Goal: Transaction & Acquisition: Obtain resource

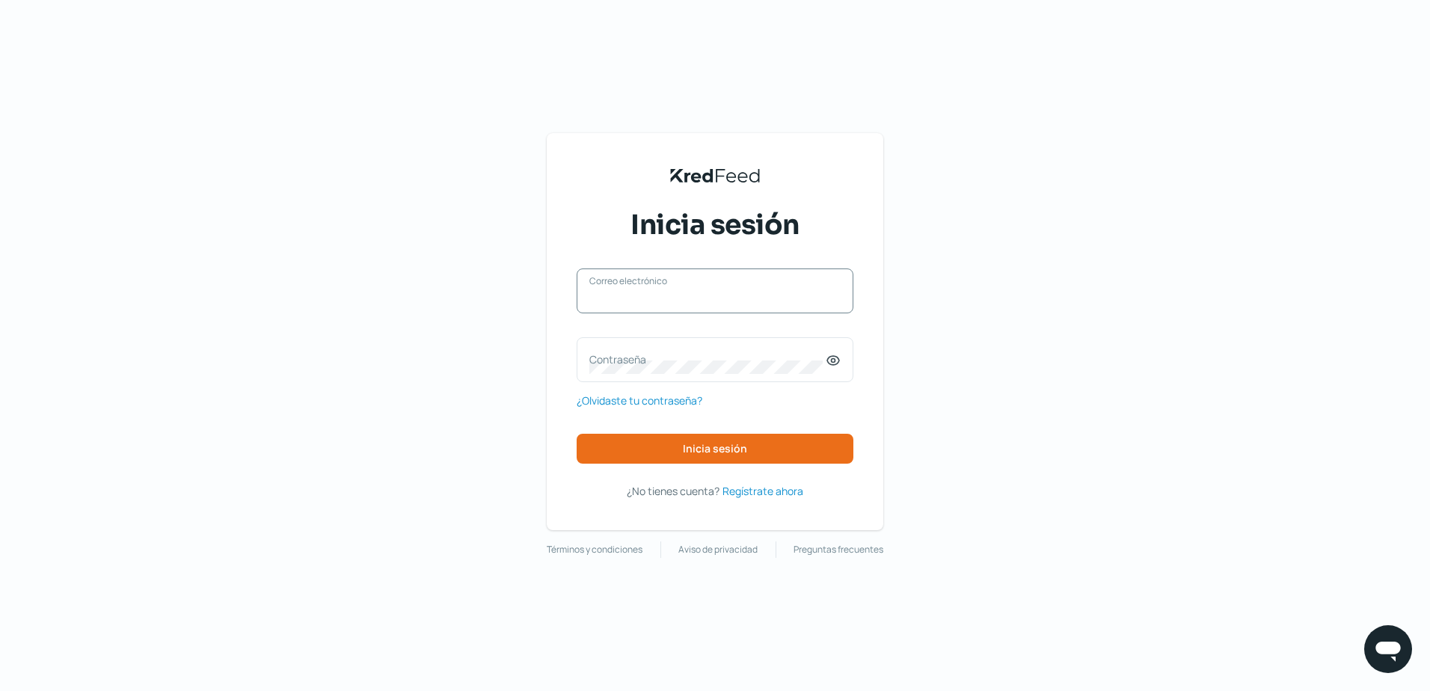
type input "[PERSON_NAME][EMAIL_ADDRESS][DOMAIN_NAME]"
click at [642, 309] on div "[PERSON_NAME][EMAIL_ADDRESS][DOMAIN_NAME] Correo electrónico" at bounding box center [715, 290] width 277 height 45
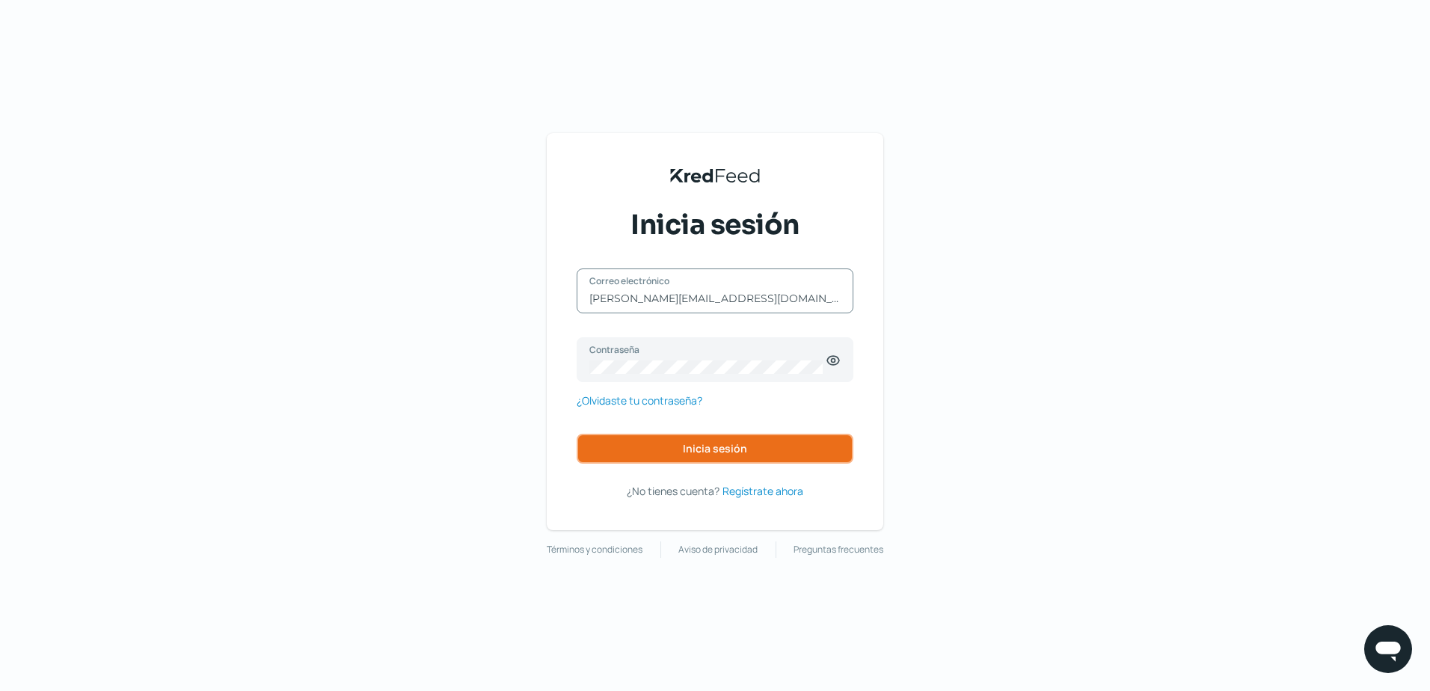
click at [667, 443] on button "Inicia sesión" at bounding box center [715, 449] width 277 height 30
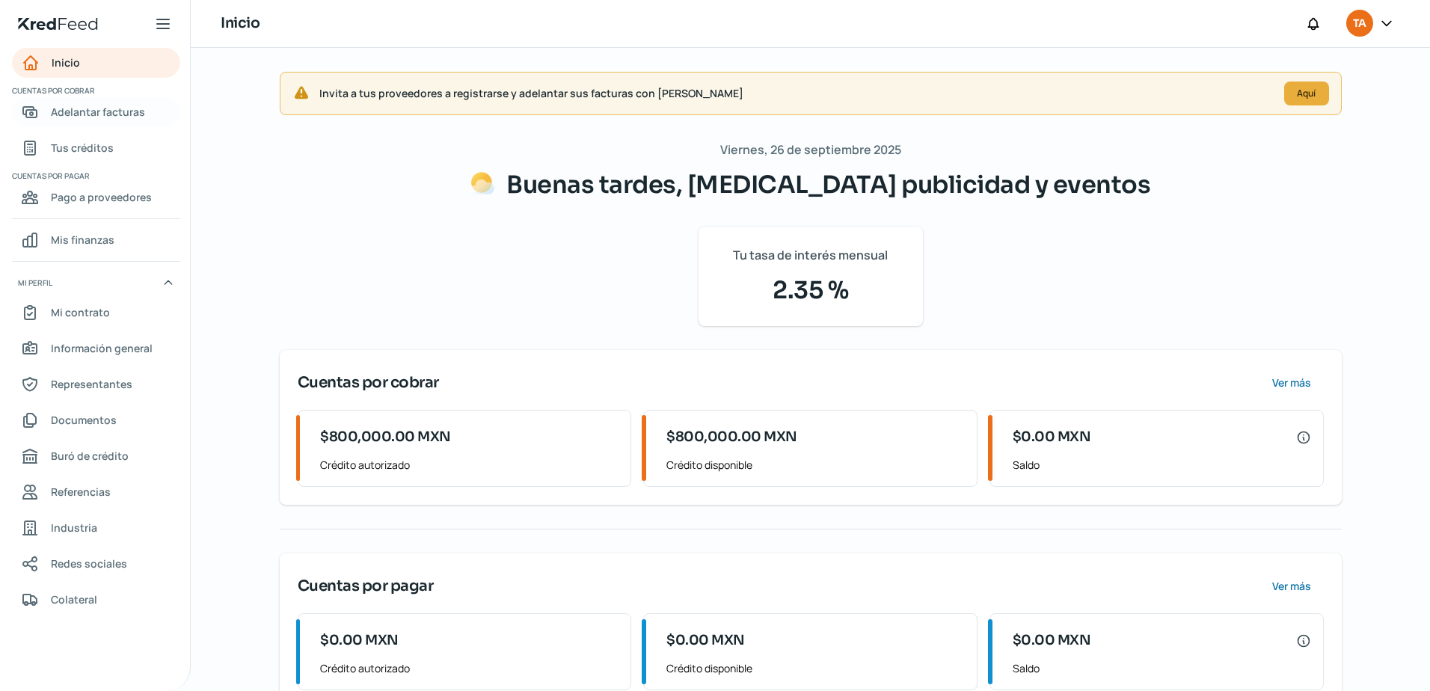
click at [82, 100] on link "Adelantar facturas" at bounding box center [96, 112] width 168 height 30
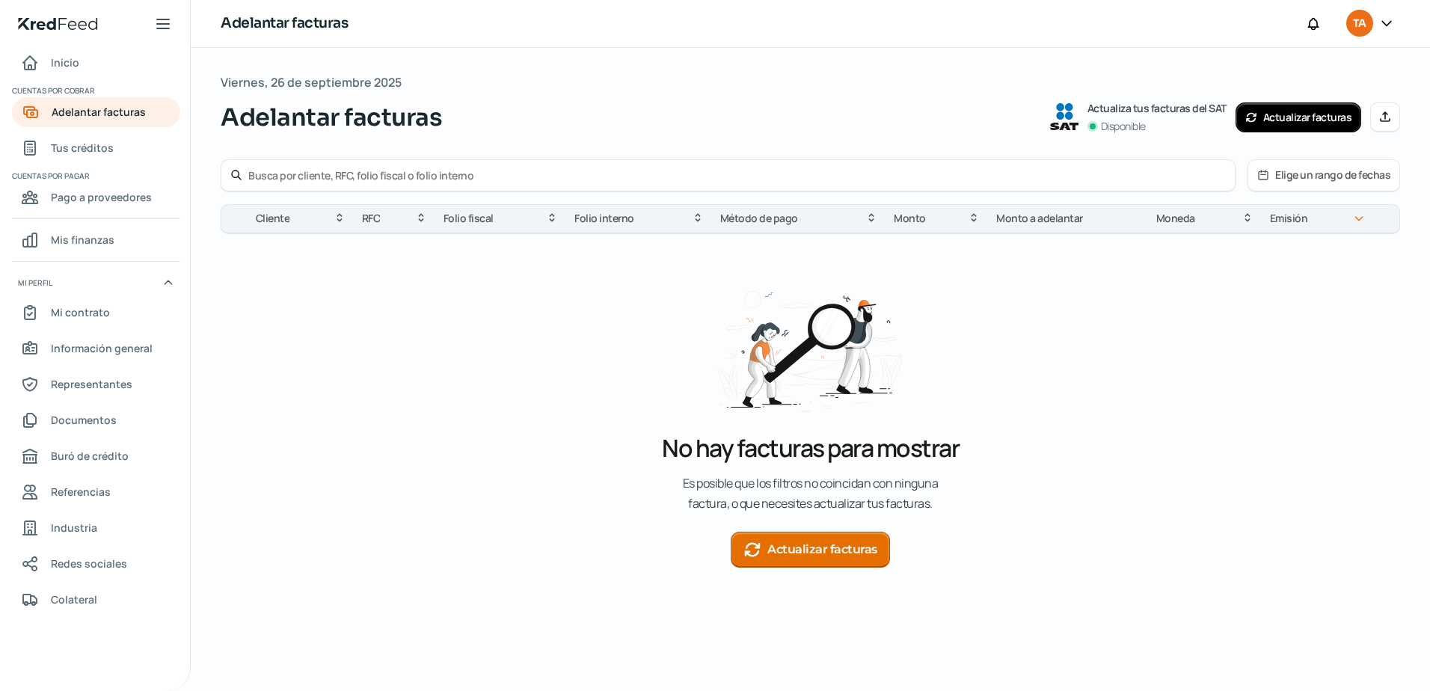
click at [794, 538] on button "Actualizar facturas" at bounding box center [810, 550] width 159 height 36
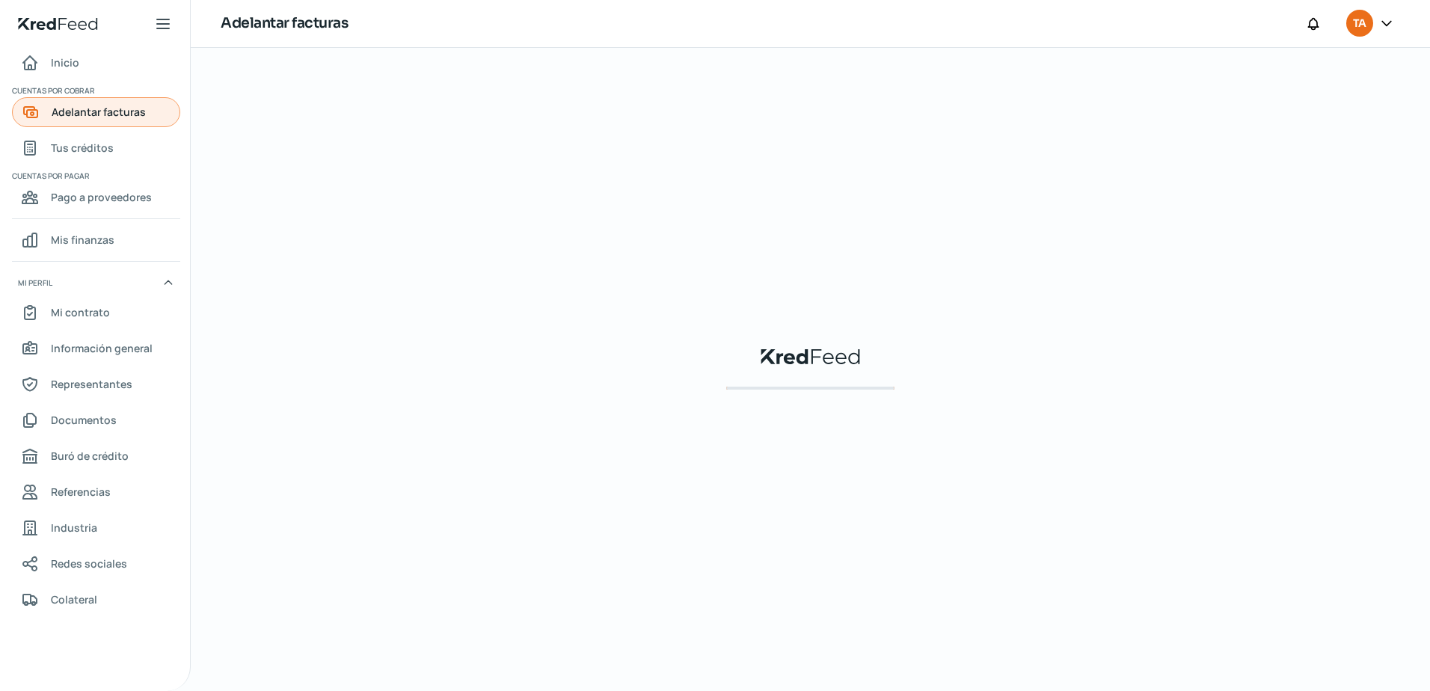
click at [87, 111] on span "Adelantar facturas" at bounding box center [99, 111] width 94 height 19
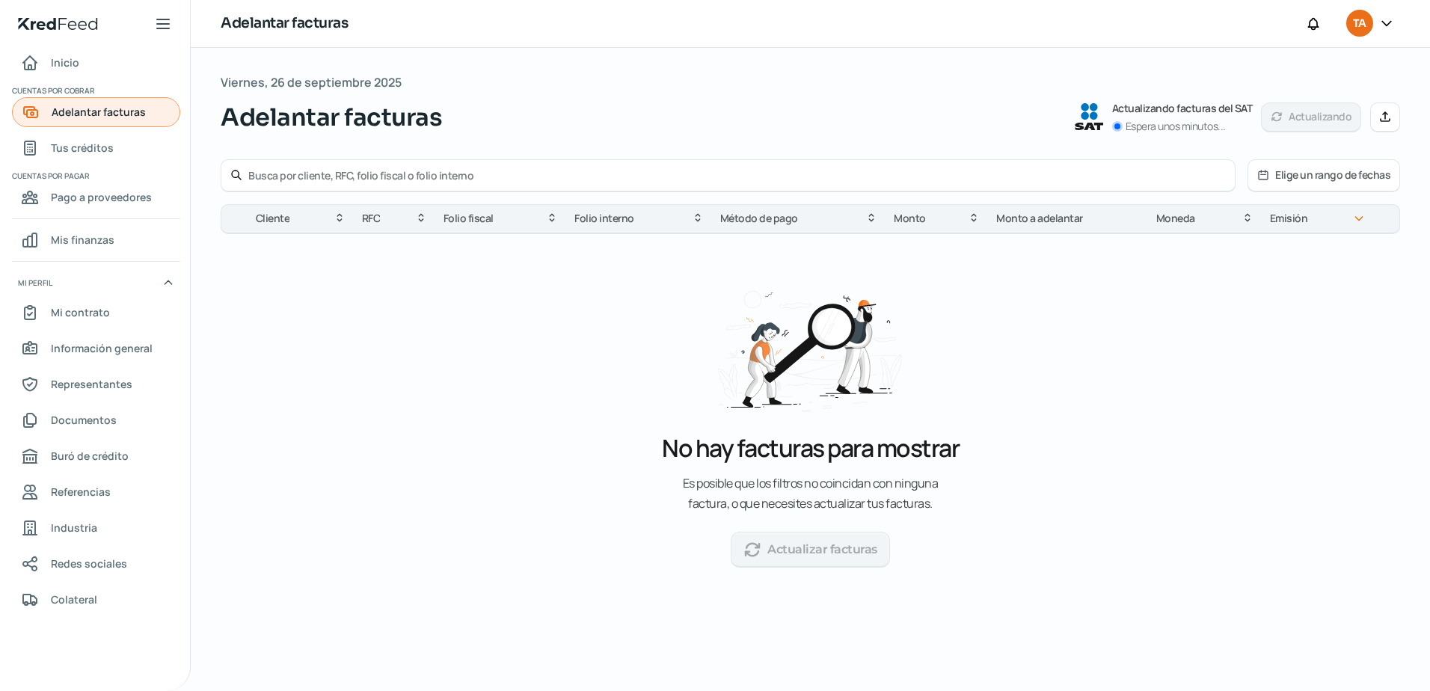
click at [85, 111] on span "Adelantar facturas" at bounding box center [99, 111] width 94 height 19
click at [362, 187] on div at bounding box center [728, 175] width 1015 height 33
click at [305, 168] on input "text" at bounding box center [736, 175] width 977 height 14
click at [1294, 184] on button "Elige un rango de fechas" at bounding box center [1323, 175] width 151 height 31
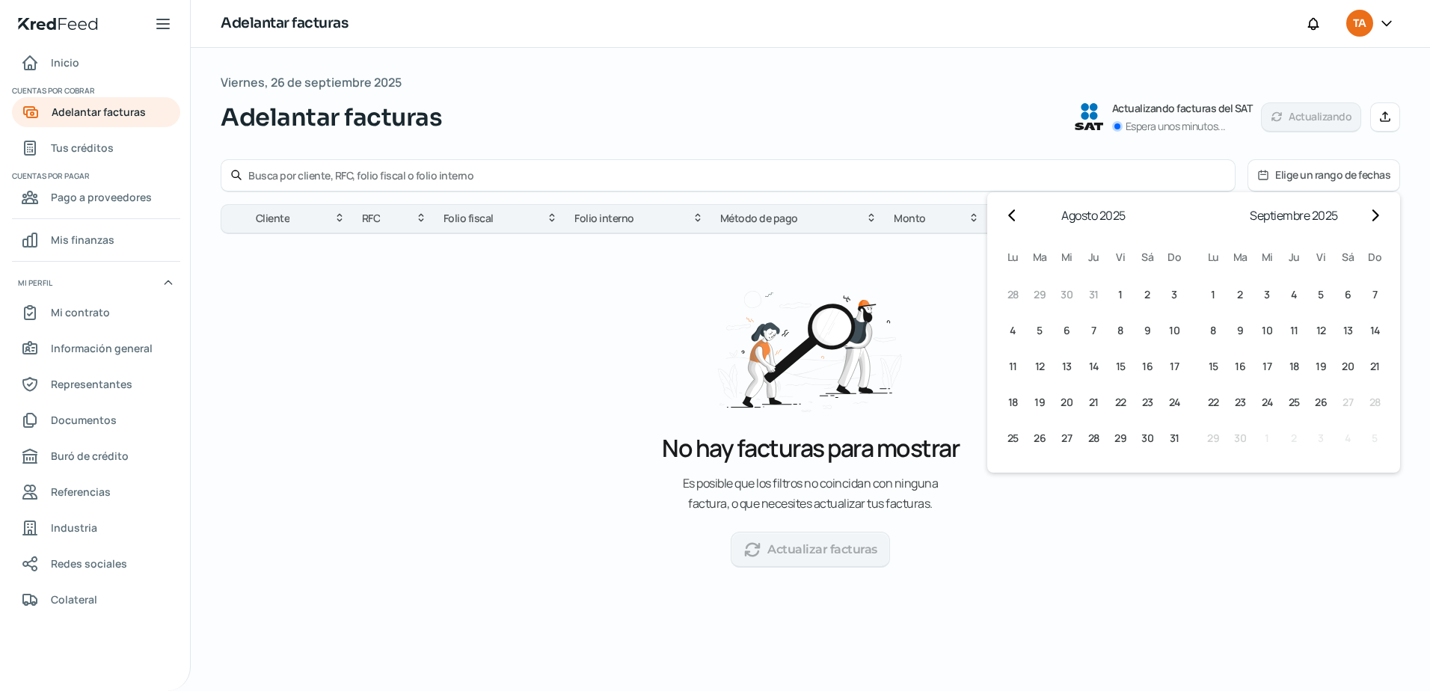
click at [1294, 184] on button "Elige un rango de fechas" at bounding box center [1323, 175] width 151 height 31
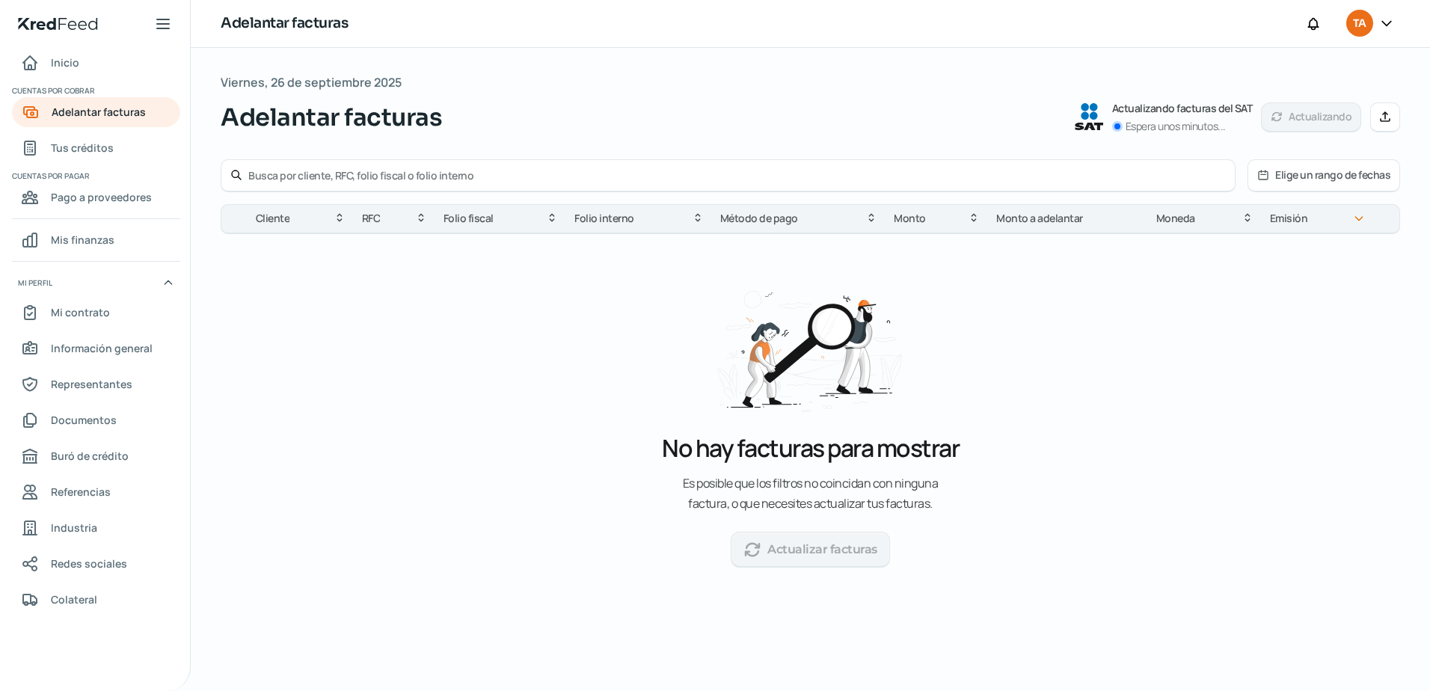
click at [1383, 123] on icon at bounding box center [1385, 117] width 12 height 12
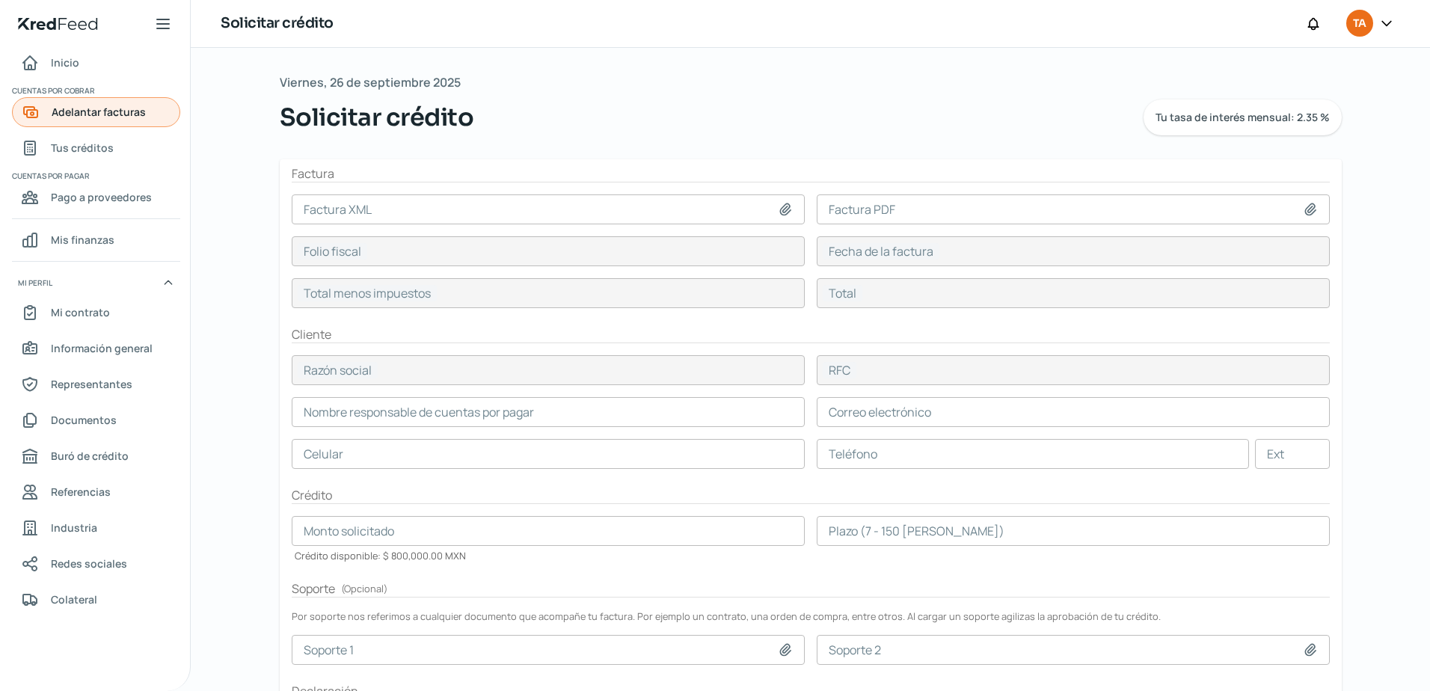
click at [69, 108] on span "Adelantar facturas" at bounding box center [99, 111] width 94 height 19
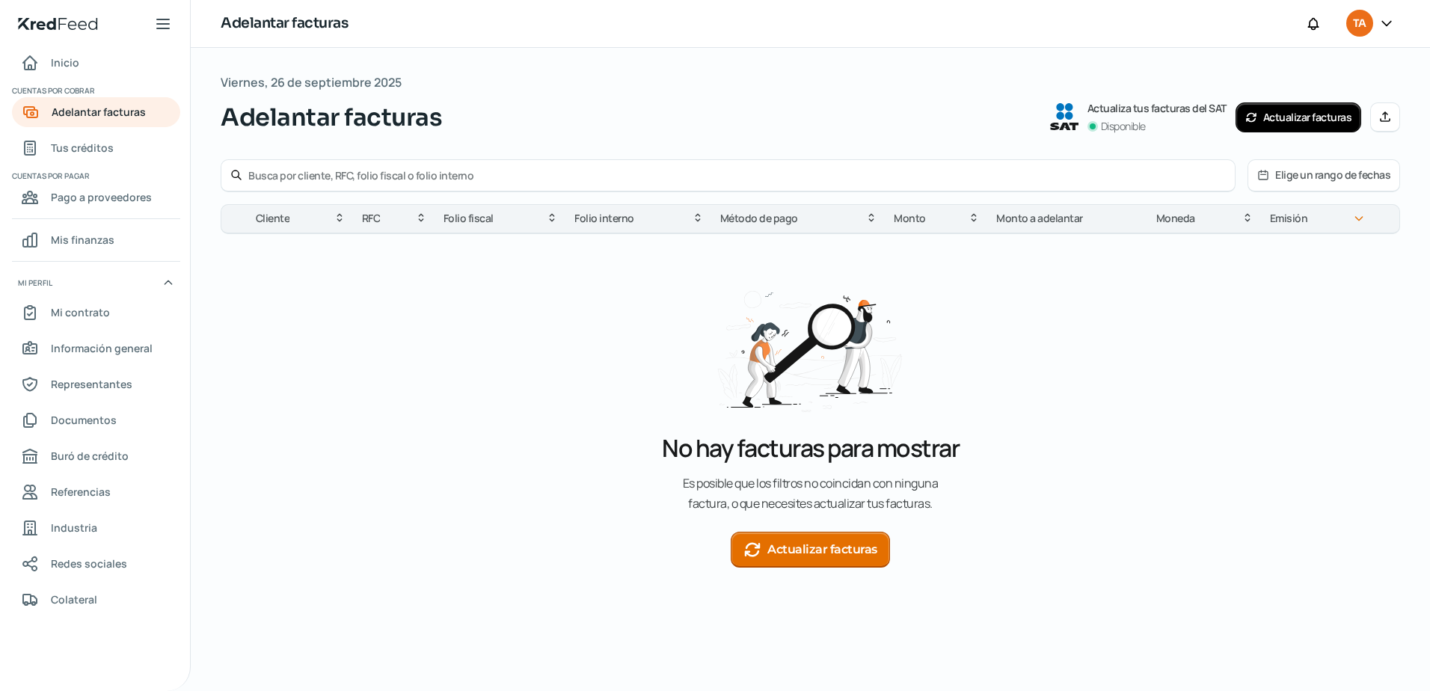
click at [1380, 118] on icon at bounding box center [1385, 117] width 12 height 12
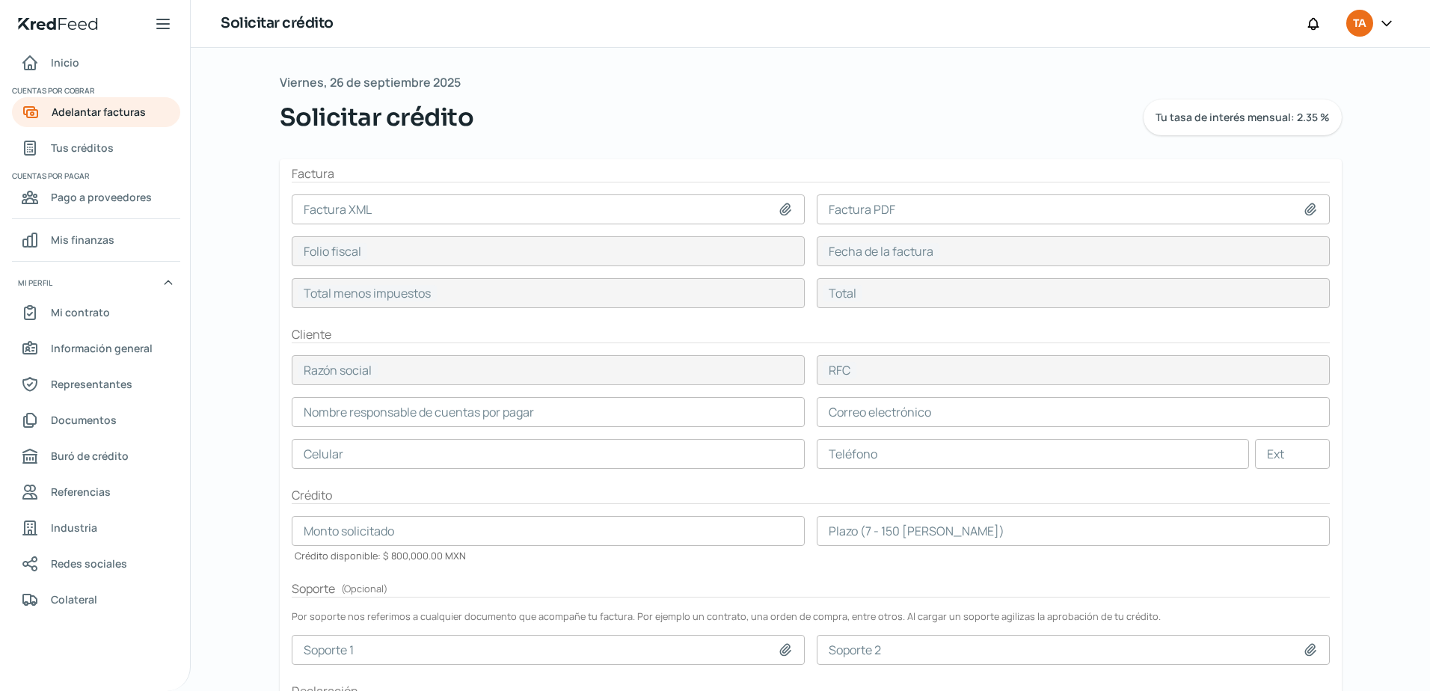
click at [375, 212] on input at bounding box center [548, 209] width 513 height 30
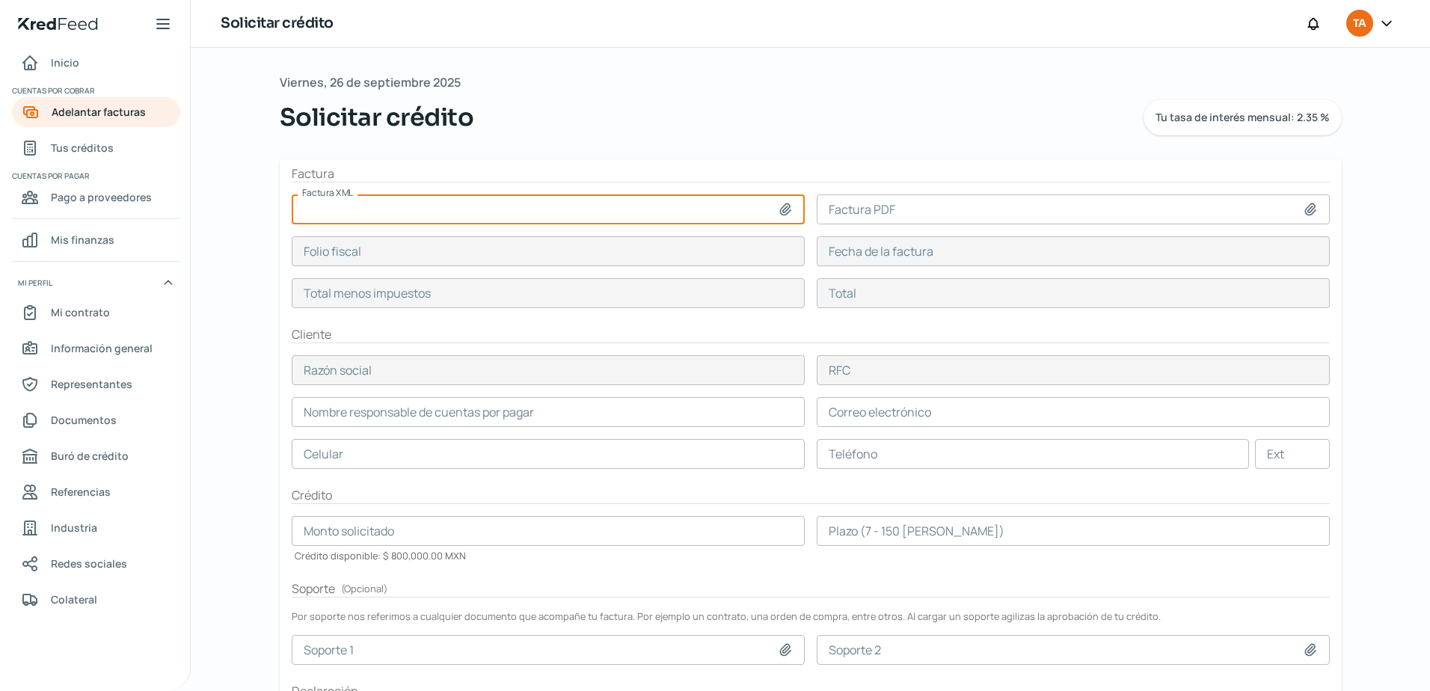
click at [675, 218] on input at bounding box center [548, 209] width 513 height 30
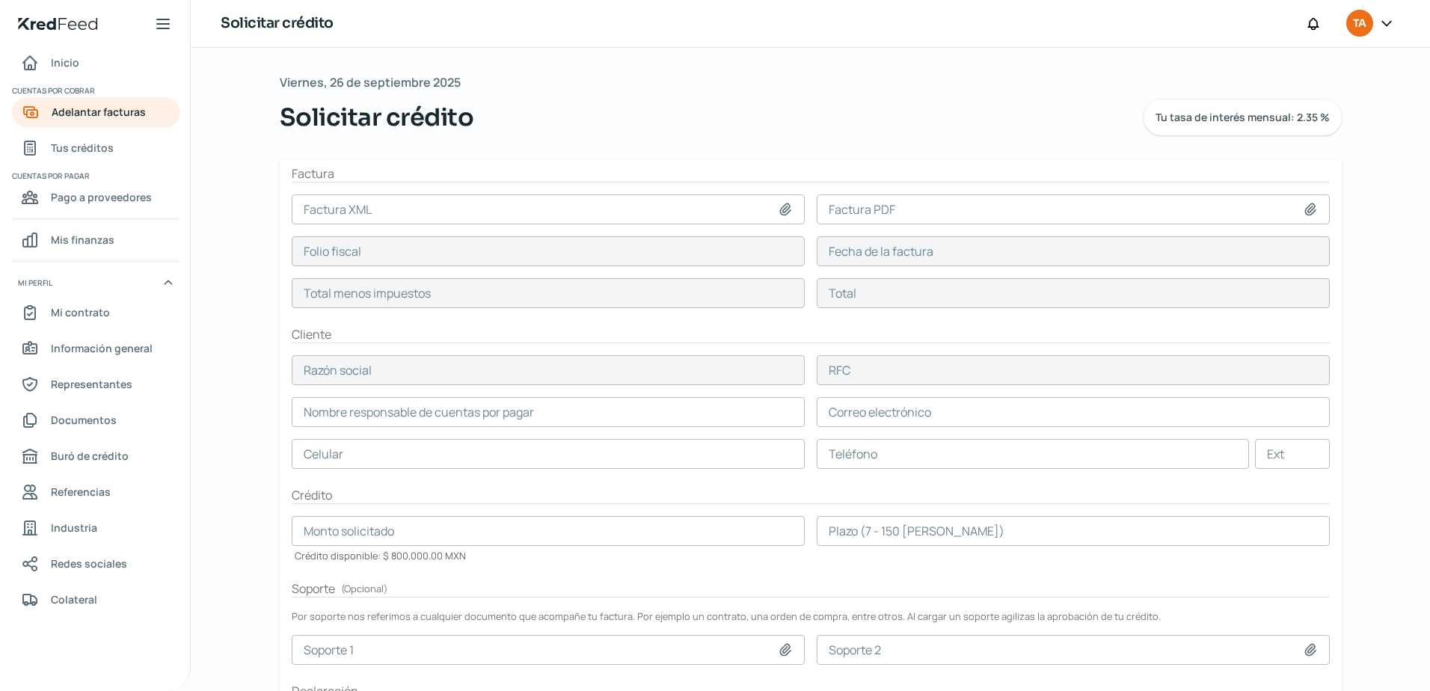
type input "C:\fakepath\[US_VEHICLE_IDENTIFICATION_NUMBER] (2).xml"
type input "[US_VEHICLE_IDENTIFICATION_NUMBER] (2).xml"
click at [1313, 212] on icon at bounding box center [1310, 209] width 15 height 15
type input "C:\fakepath\[US_VEHICLE_IDENTIFICATION_NUMBER] (1).pdf"
type input "[US_VEHICLE_IDENTIFICATION_NUMBER] (1).pdf"
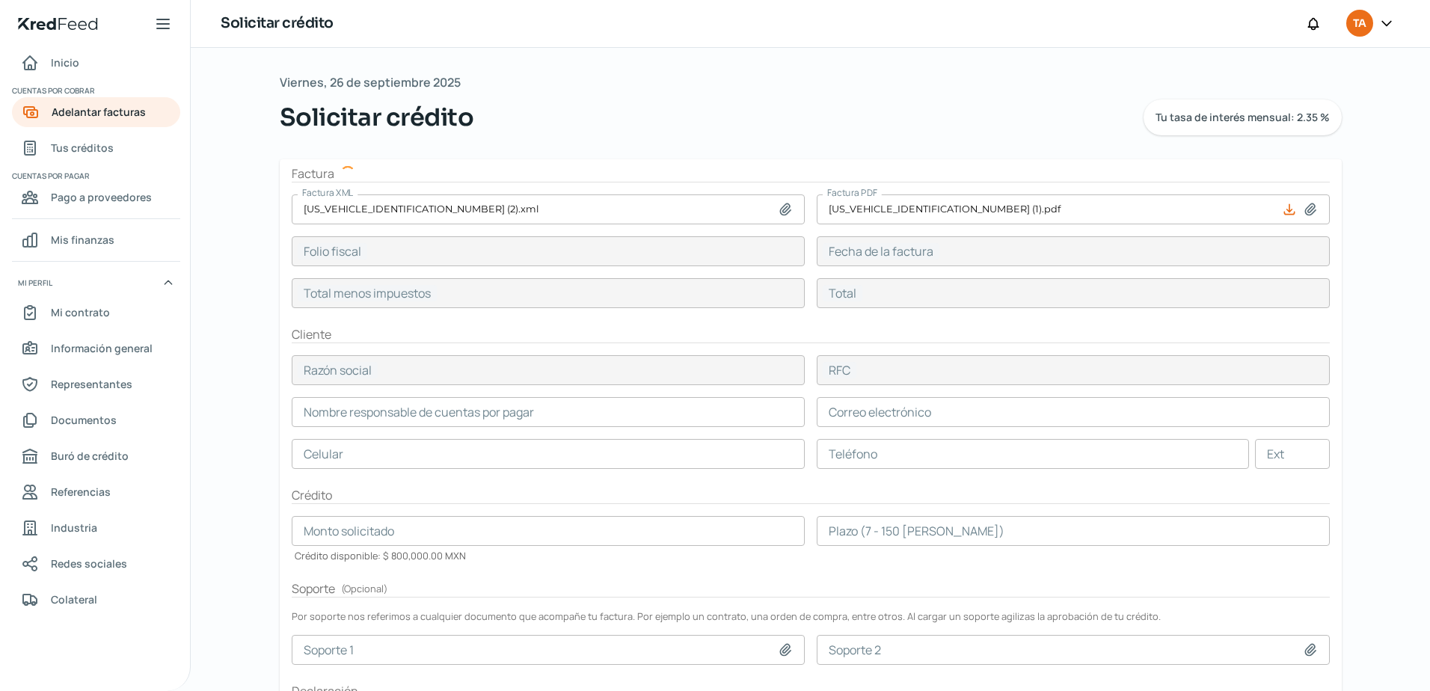
type input "A1AECACD-D000-40FC-9CFE-372727DBDB47"
type input "[DATE]"
type input "899990.78"
type input "1043989.3"
type input "MONSTER ENERGY [GEOGRAPHIC_DATA]"
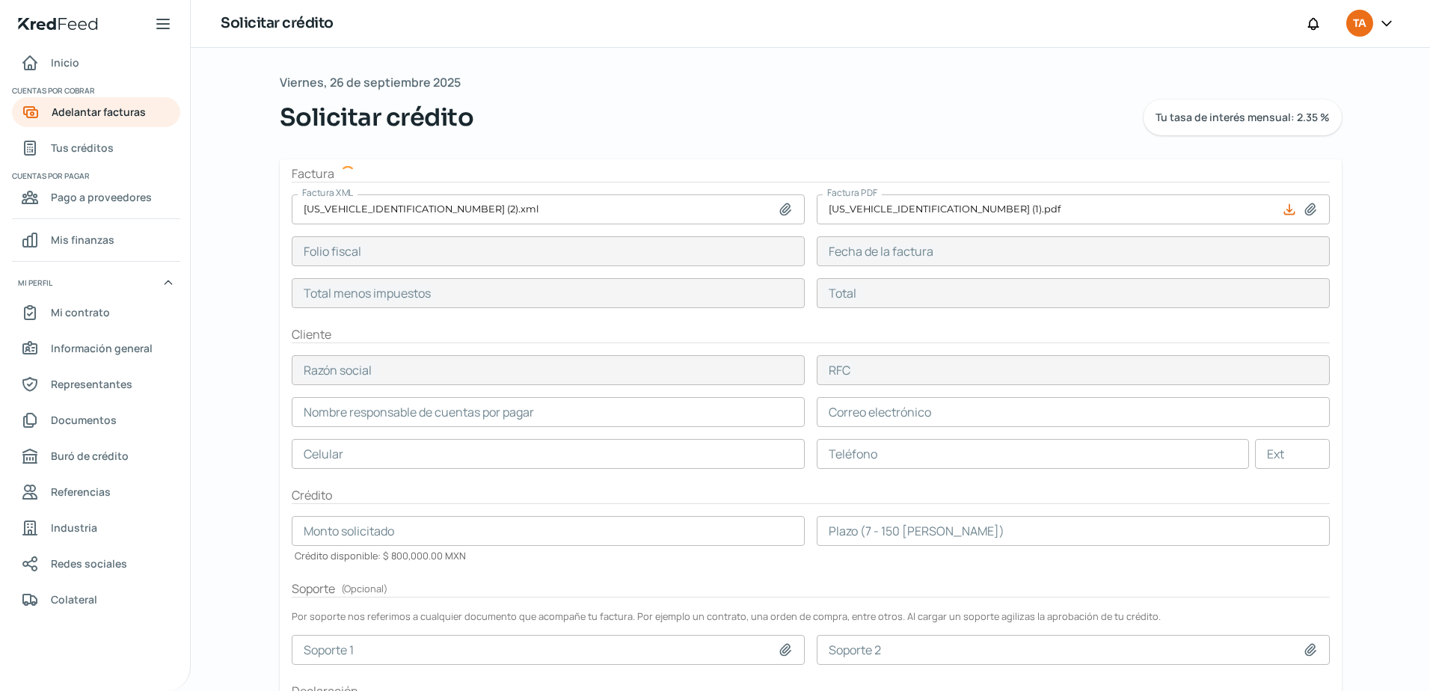
type input "MEM091113736"
type input "899990.78"
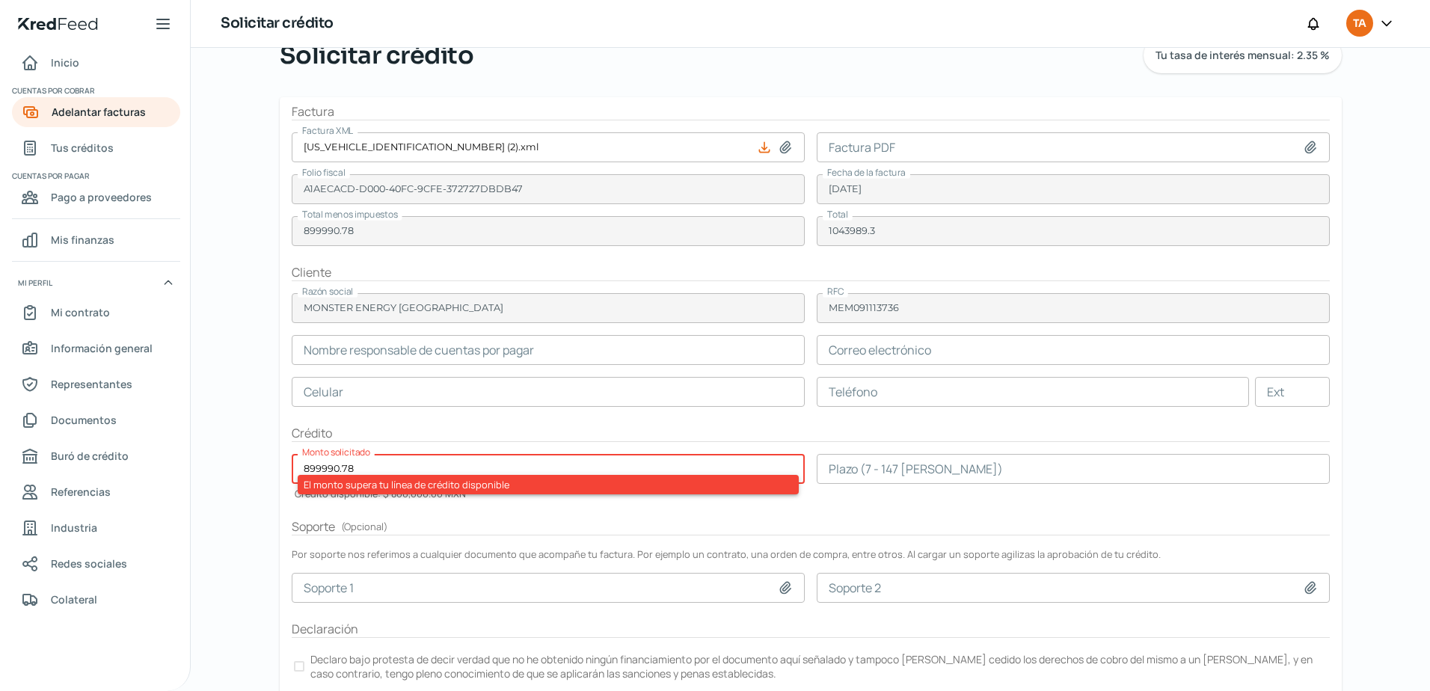
scroll to position [145, 0]
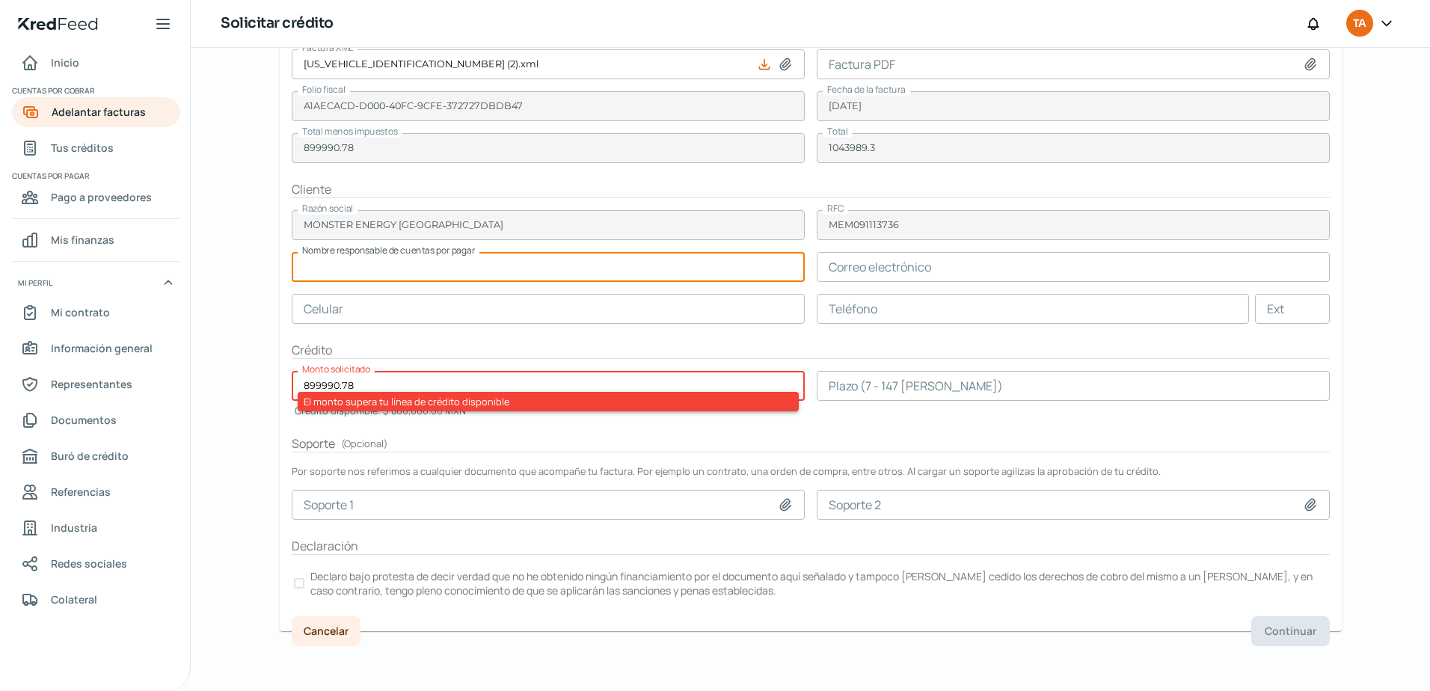
click at [443, 268] on input "text" at bounding box center [548, 267] width 513 height 30
click at [625, 262] on input "text" at bounding box center [548, 267] width 513 height 30
type input "l"
drag, startPoint x: 453, startPoint y: 256, endPoint x: 0, endPoint y: 216, distance: 454.9
click at [0, 218] on html "Inicio | KredFeed Inicio Cuentas por cobrar Adelantar facturas Tus créditos Cue…" at bounding box center [715, 345] width 1430 height 691
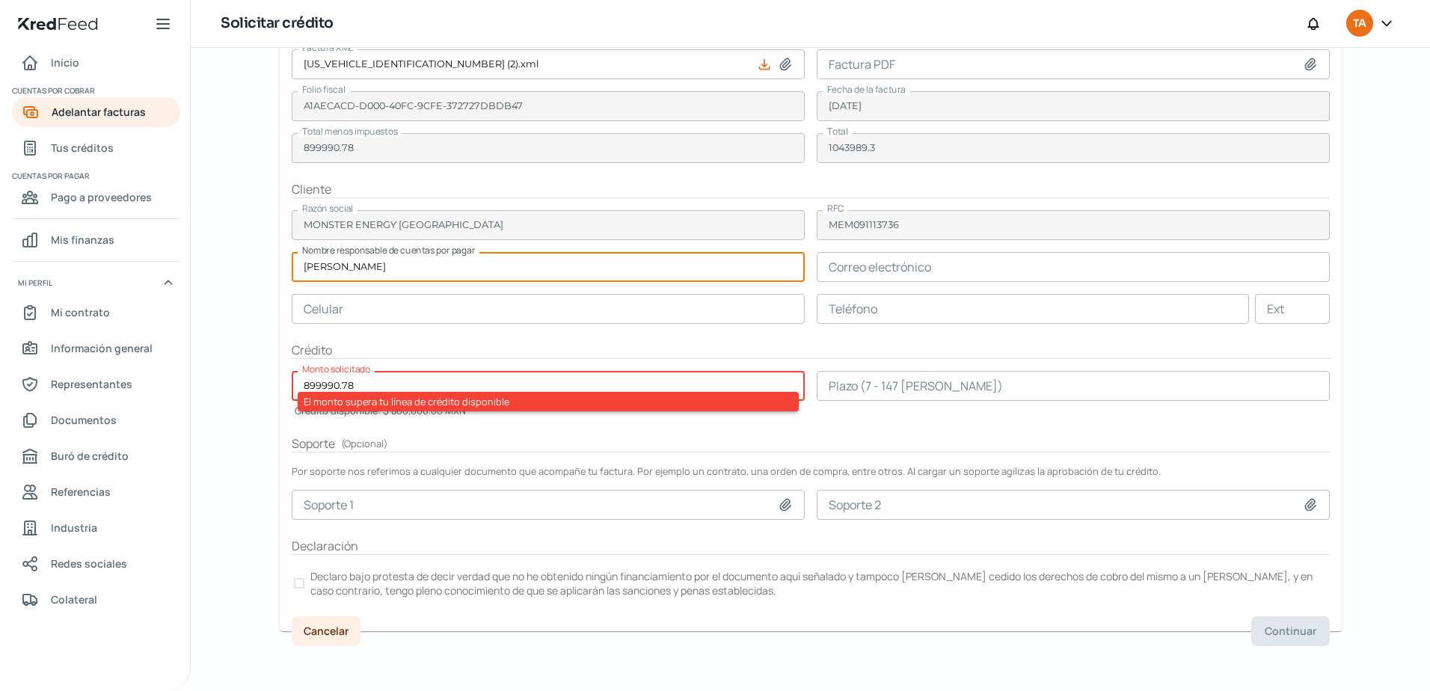
type input "[PERSON_NAME]"
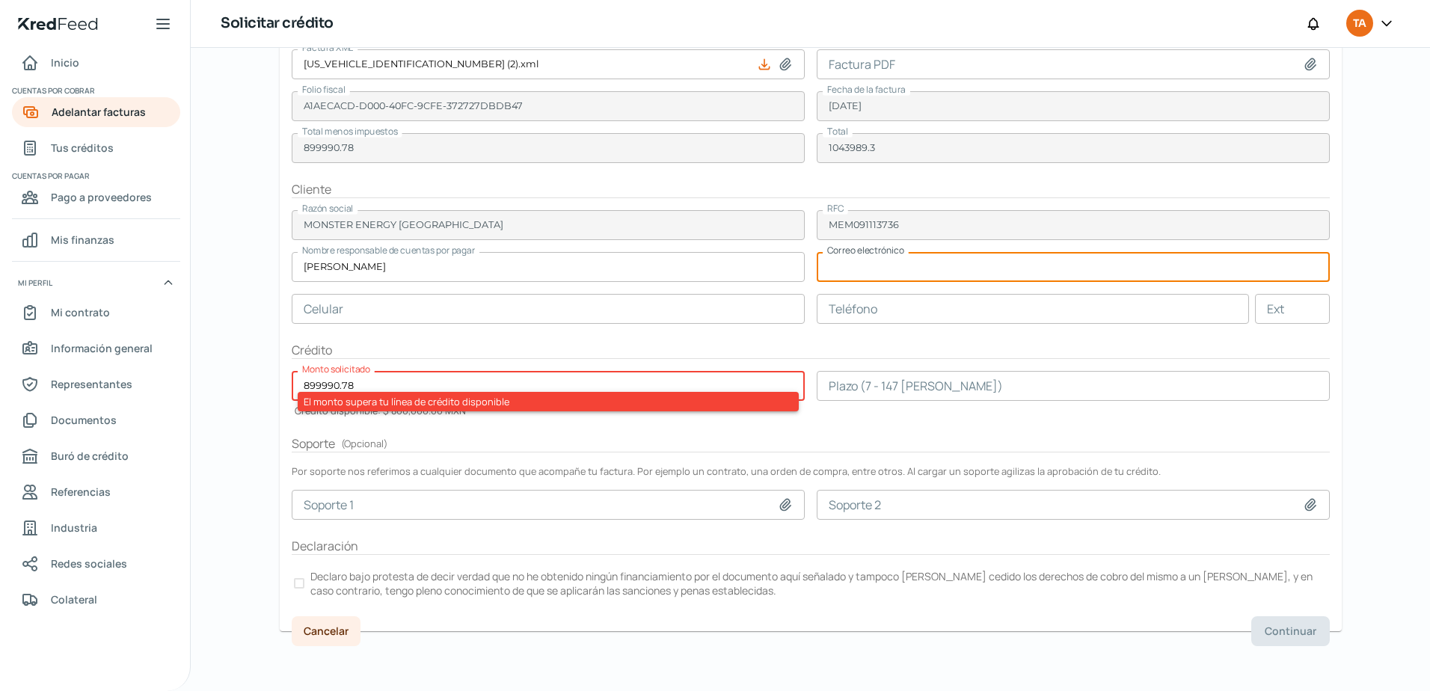
paste input "[PERSON_NAME][EMAIL_ADDRESS][PERSON_NAME][DOMAIN_NAME]"
type input "[PERSON_NAME][EMAIL_ADDRESS][PERSON_NAME][DOMAIN_NAME]"
click at [553, 294] on input "text" at bounding box center [548, 309] width 513 height 30
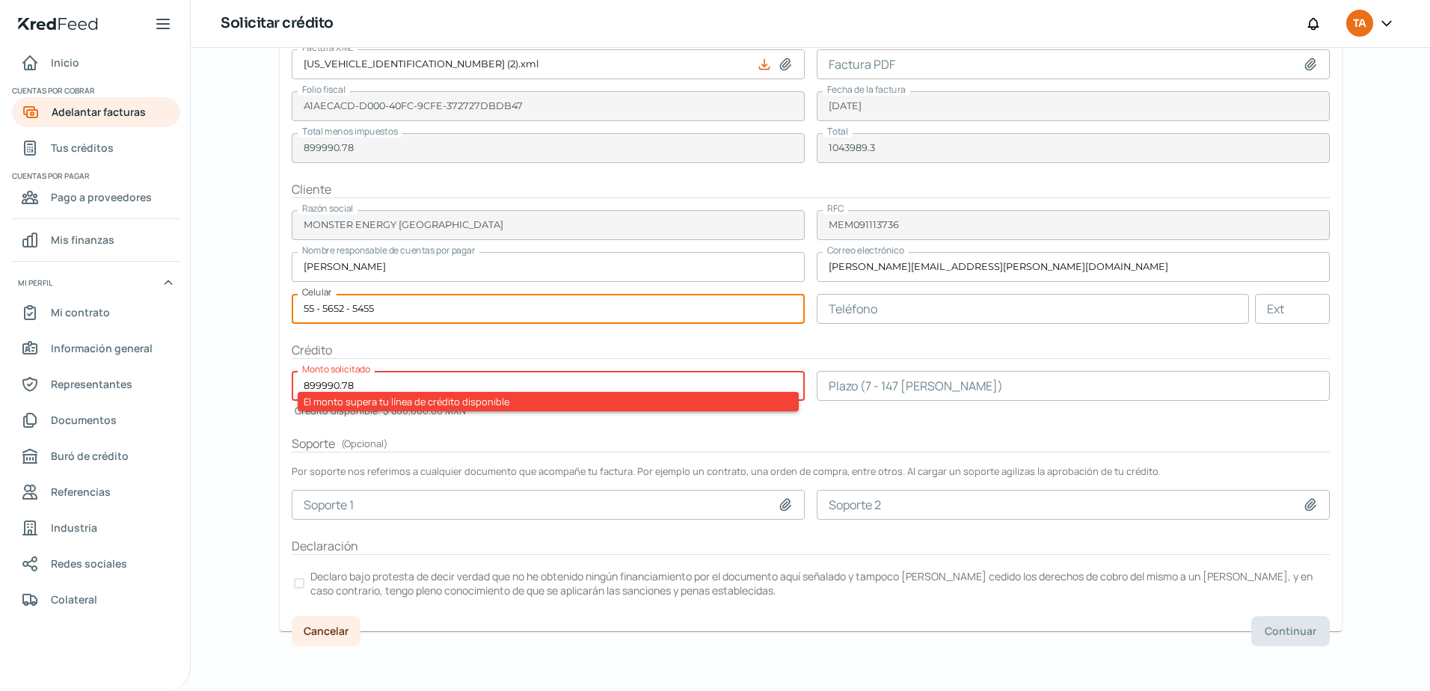
type input "55 - 5652 - 5455"
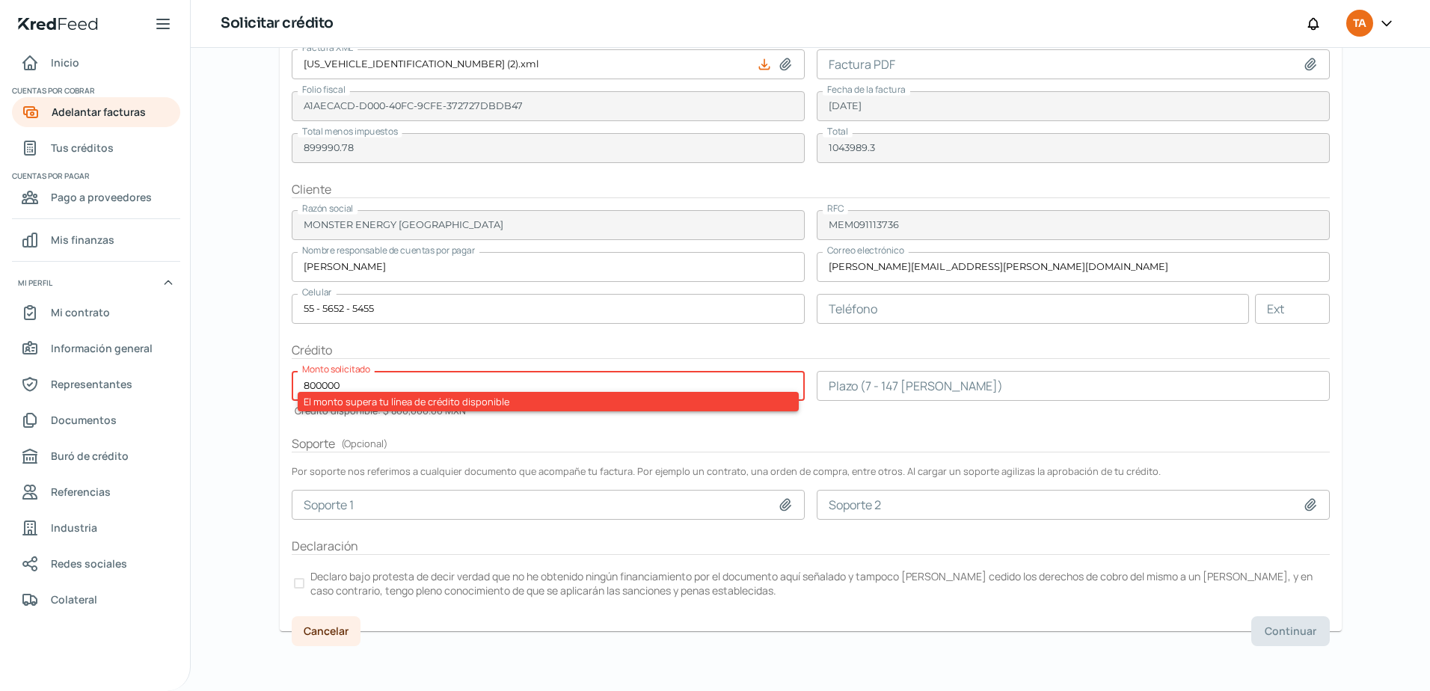
type input "800000"
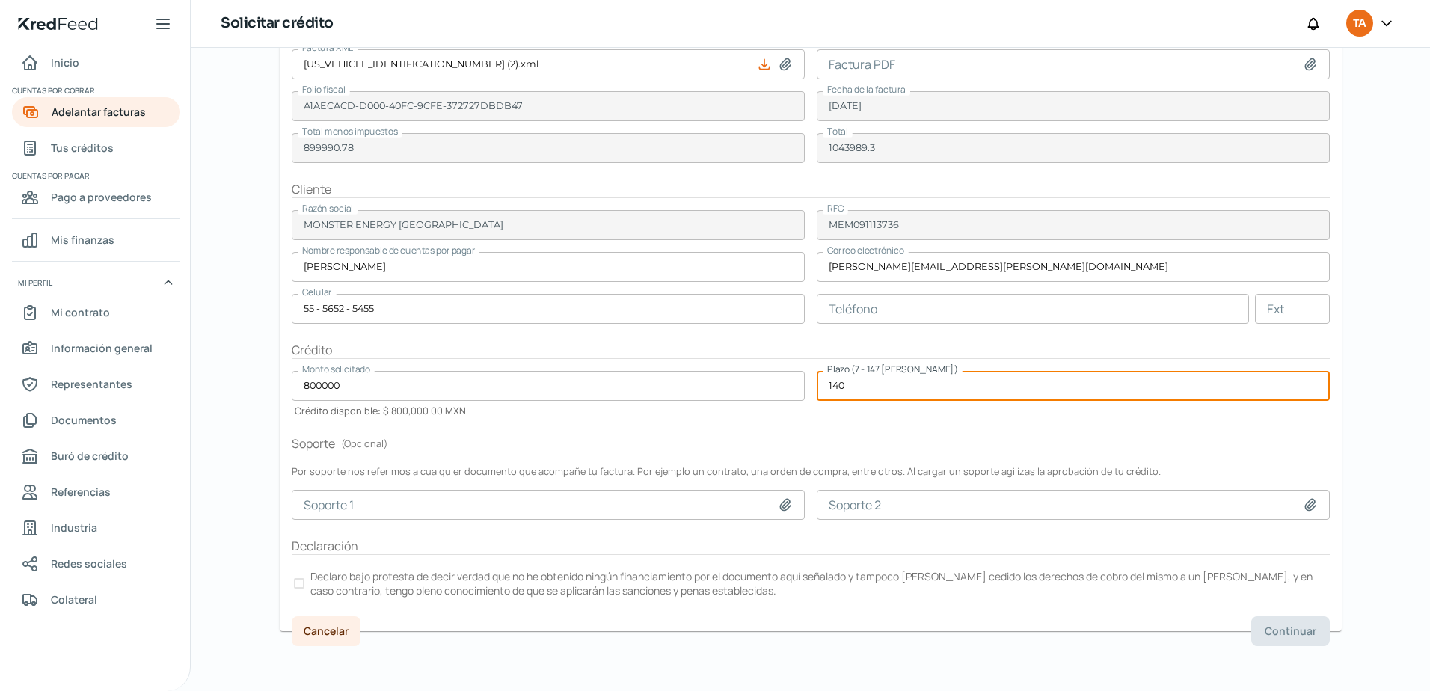
type input "140"
click at [508, 427] on form "Factura Factura XML [US_VEHICLE_IDENTIFICATION_NUMBER] (2).xml Factura PDF Foli…" at bounding box center [811, 322] width 1062 height 617
click at [399, 367] on form "Factura Factura XML [US_VEHICLE_IDENTIFICATION_NUMBER] (2).xml Factura PDF Foli…" at bounding box center [811, 322] width 1062 height 617
click at [476, 399] on input "800000" at bounding box center [548, 386] width 513 height 30
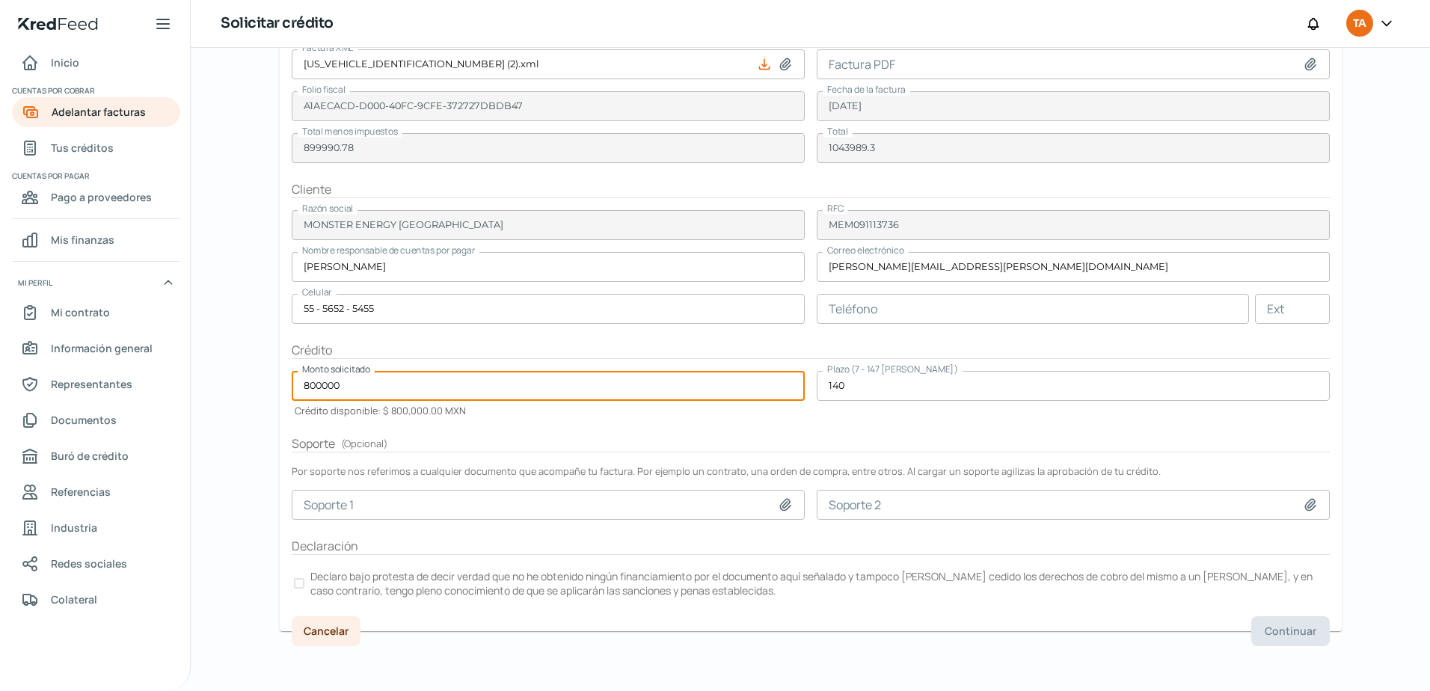
click at [583, 449] on h2 "Soporte ( Opcional )" at bounding box center [811, 443] width 1038 height 17
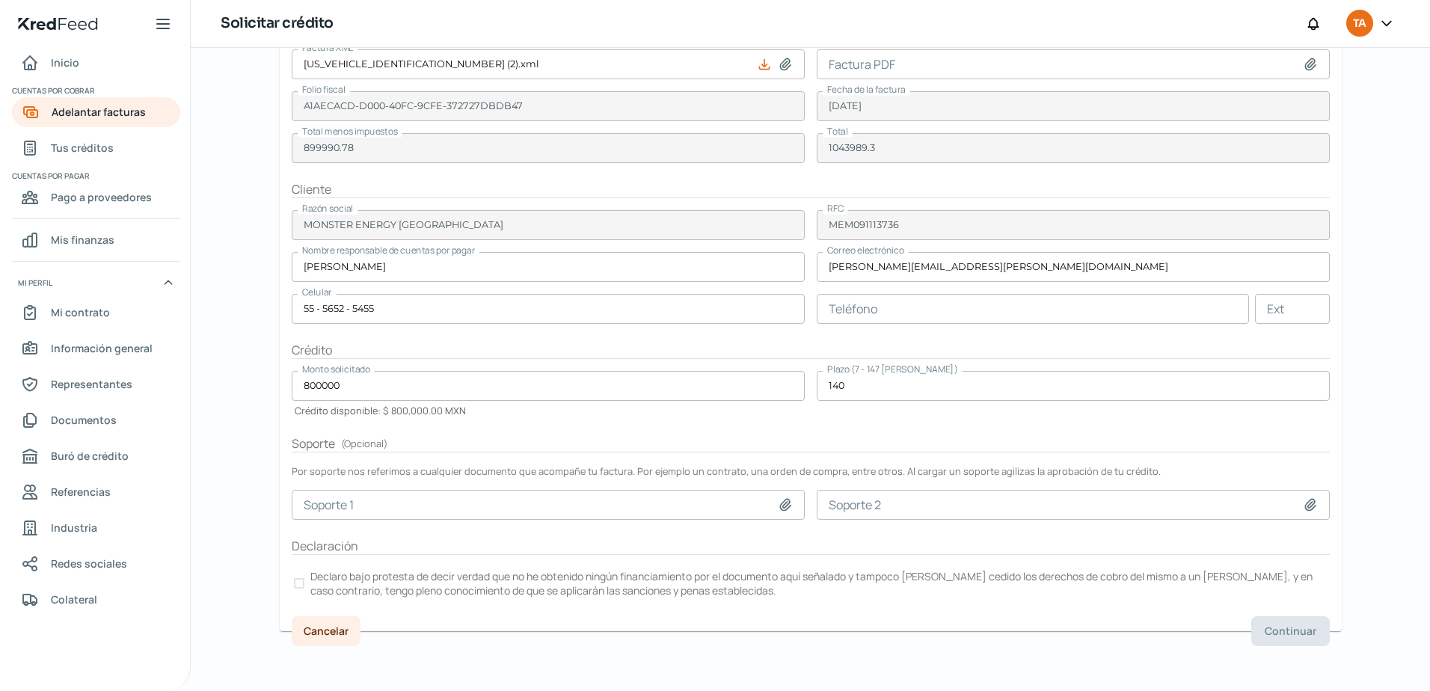
click at [786, 504] on icon at bounding box center [785, 504] width 15 height 15
type input "C:\fakepath\EVIDENCIA.pdf"
type input "EVIDENCIA.pdf"
click at [294, 586] on div at bounding box center [299, 583] width 10 height 10
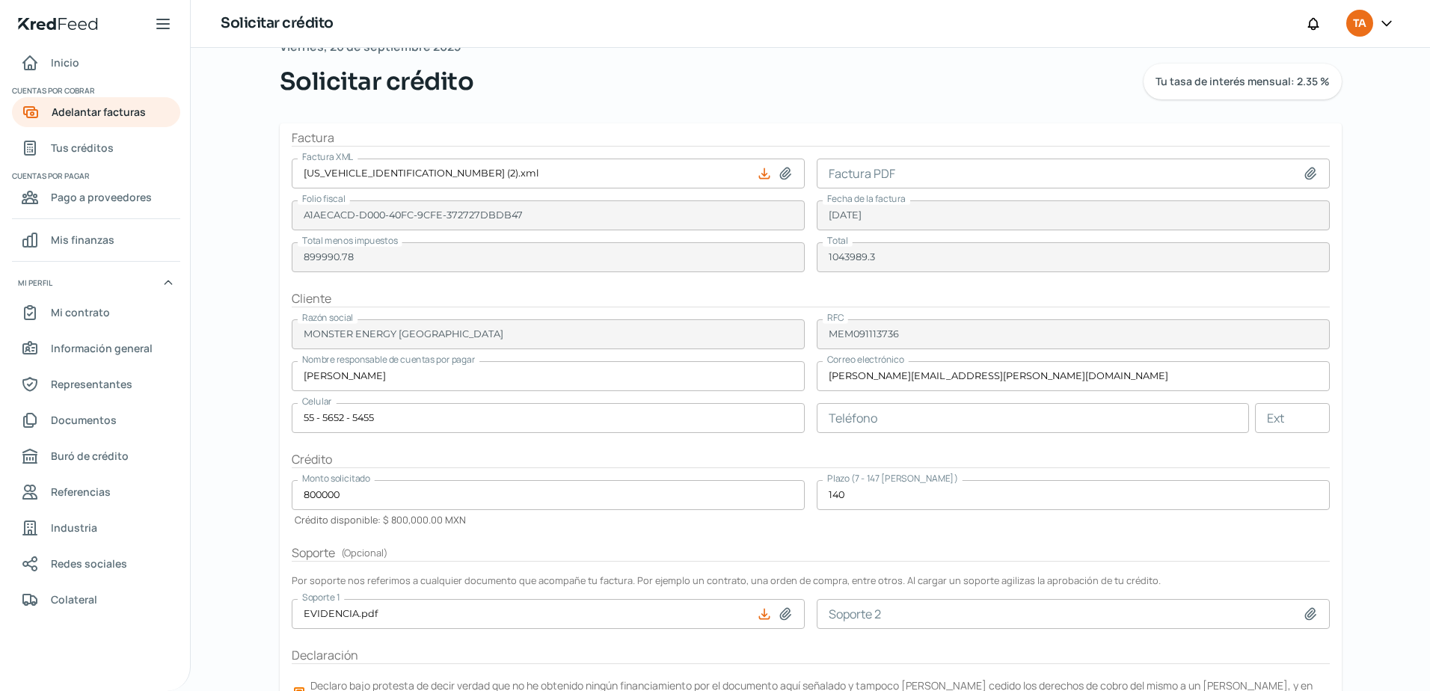
scroll to position [0, 0]
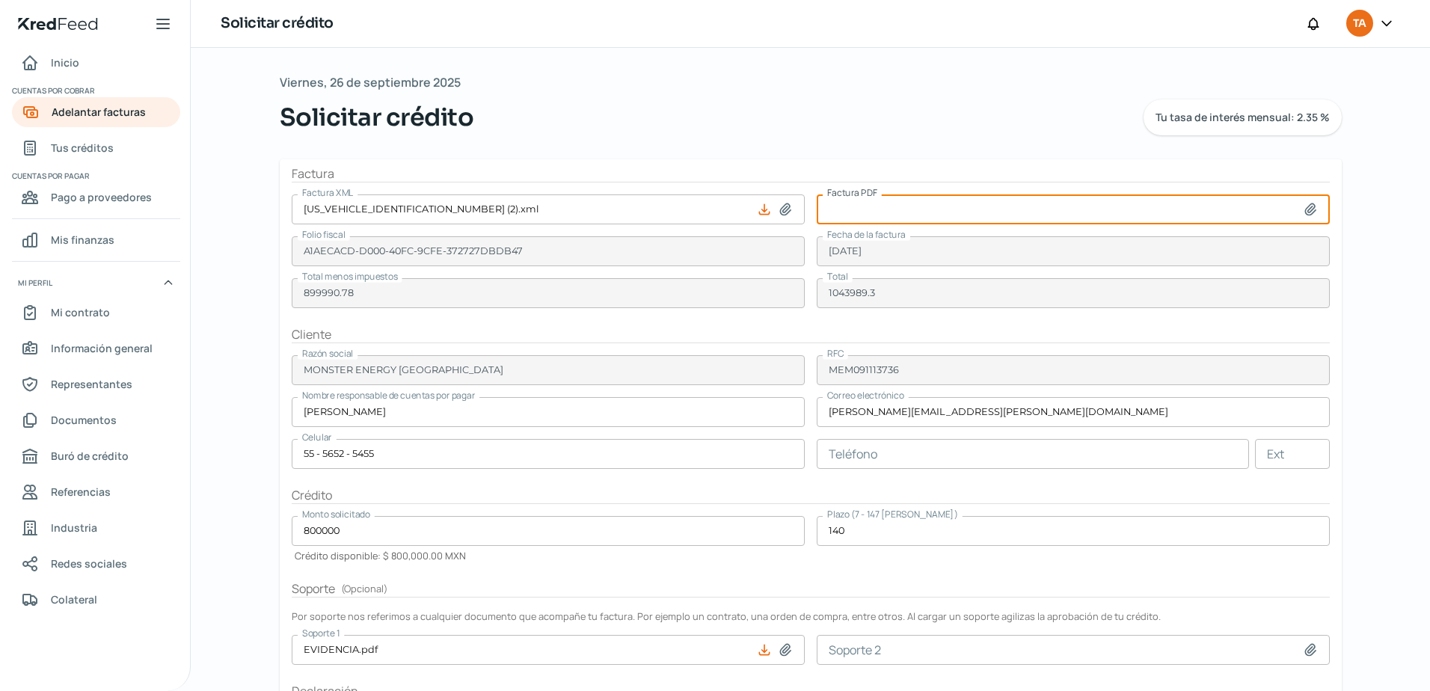
click at [1059, 213] on input at bounding box center [1073, 209] width 513 height 30
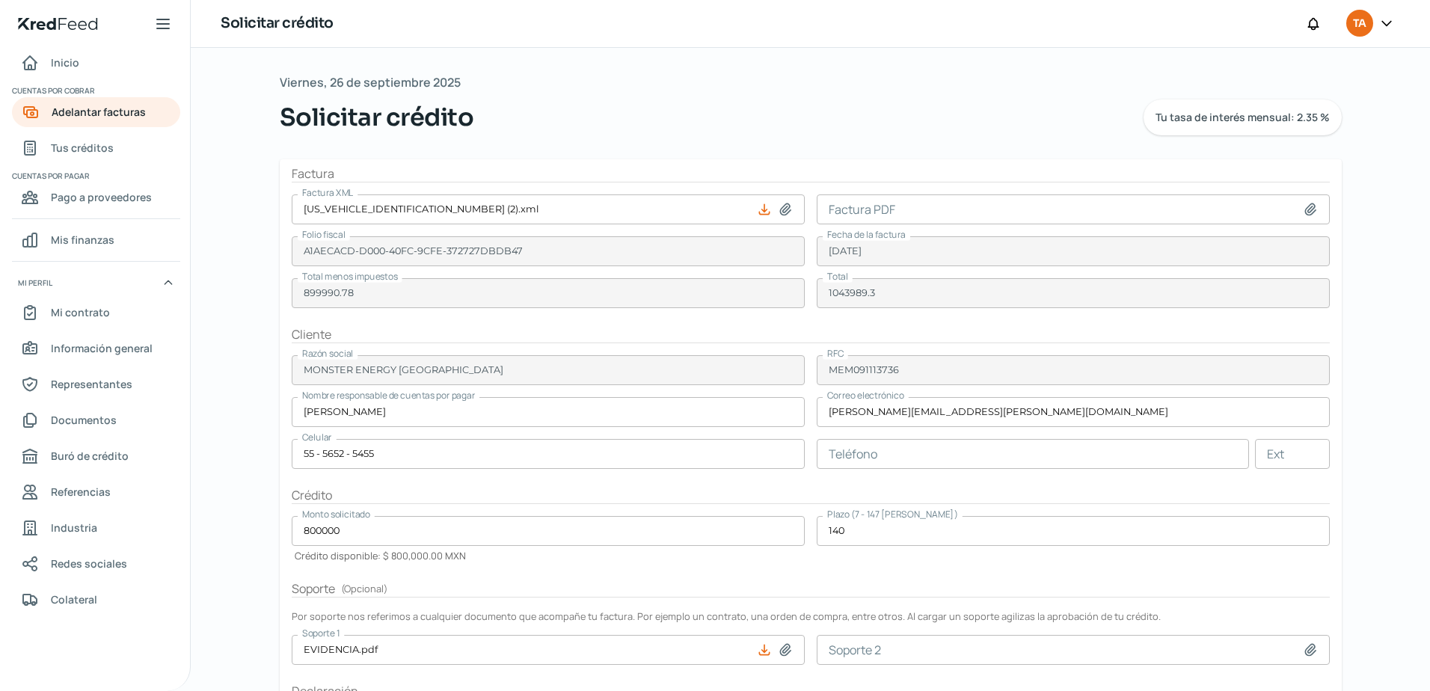
type input "C:\fakepath\[US_VEHICLE_IDENTIFICATION_NUMBER] (1).pdf"
type input "[US_VEHICLE_IDENTIFICATION_NUMBER] (1).pdf"
click at [750, 351] on form "Factura Factura XML [US_VEHICLE_IDENTIFICATION_NUMBER] (2).xml Factura PDF [US_…" at bounding box center [811, 467] width 1062 height 617
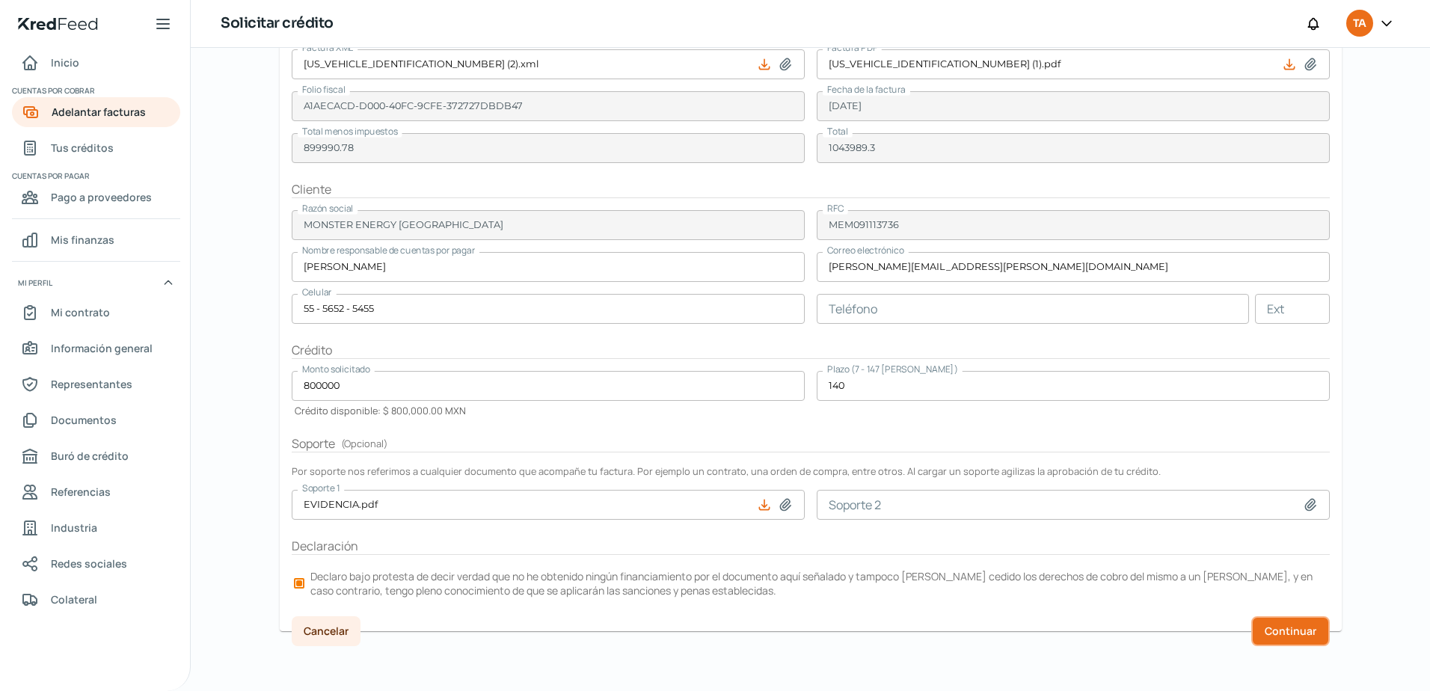
click at [1281, 627] on span "Continuar" at bounding box center [1290, 631] width 52 height 10
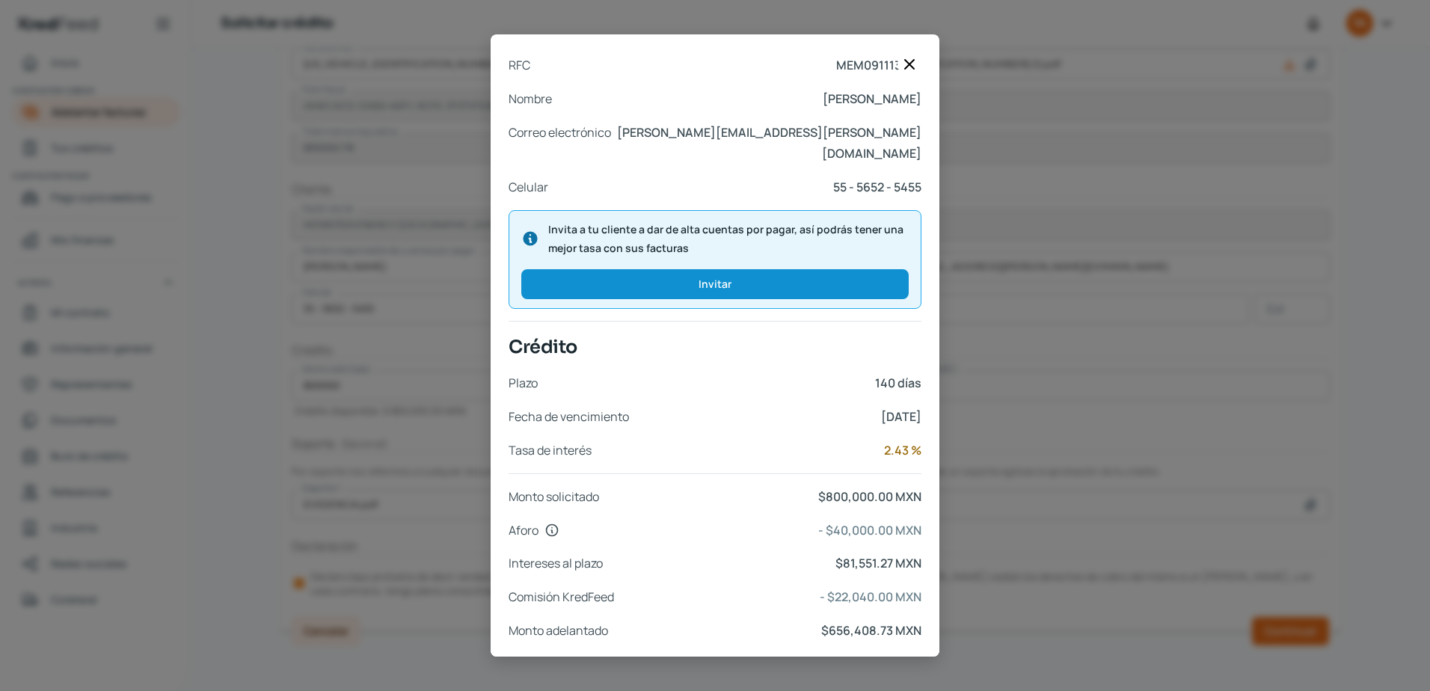
scroll to position [484, 0]
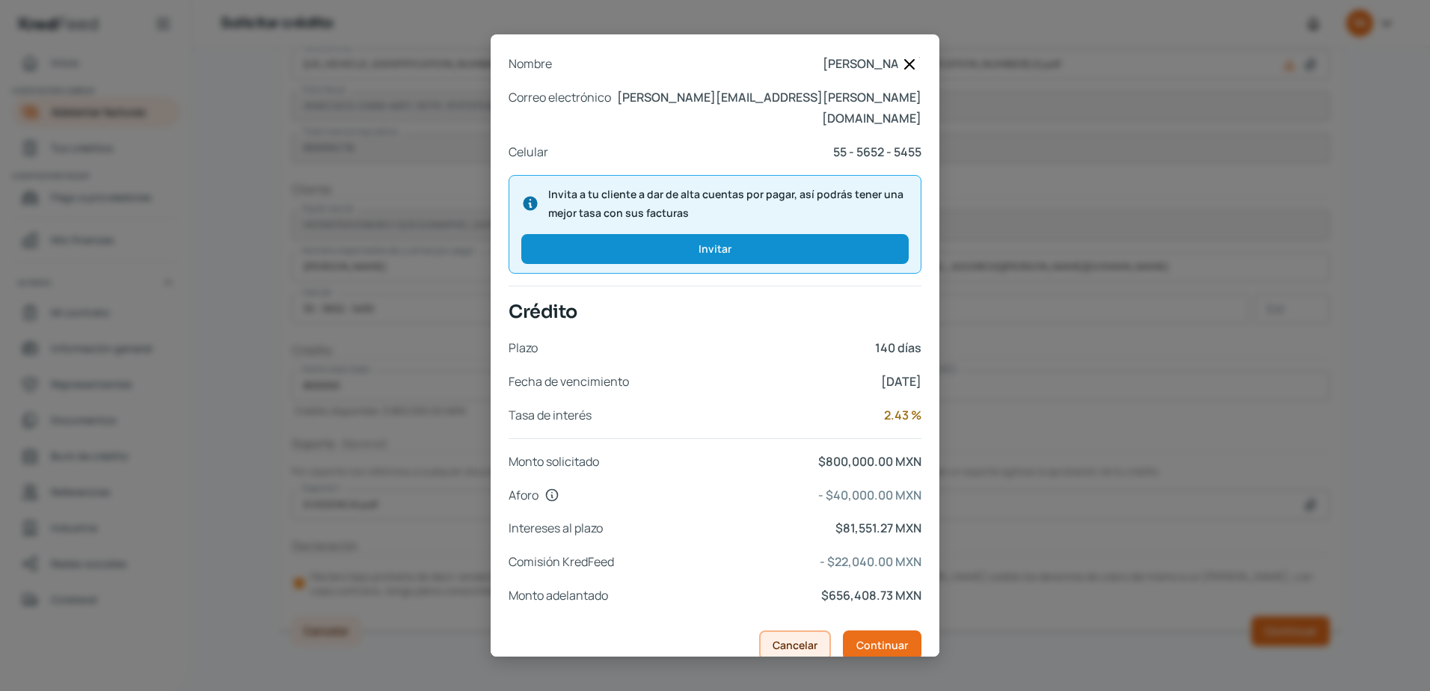
click at [796, 640] on span "Cancelar" at bounding box center [794, 645] width 45 height 10
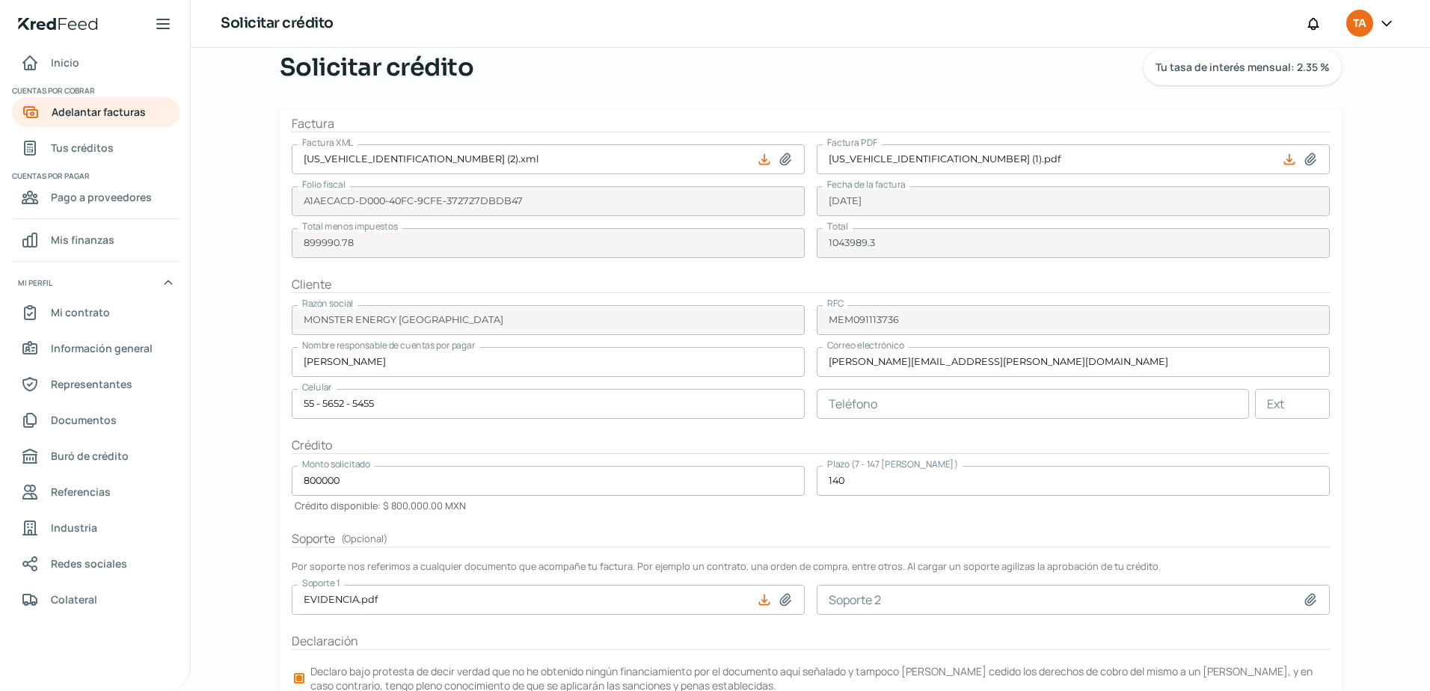
scroll to position [75, 0]
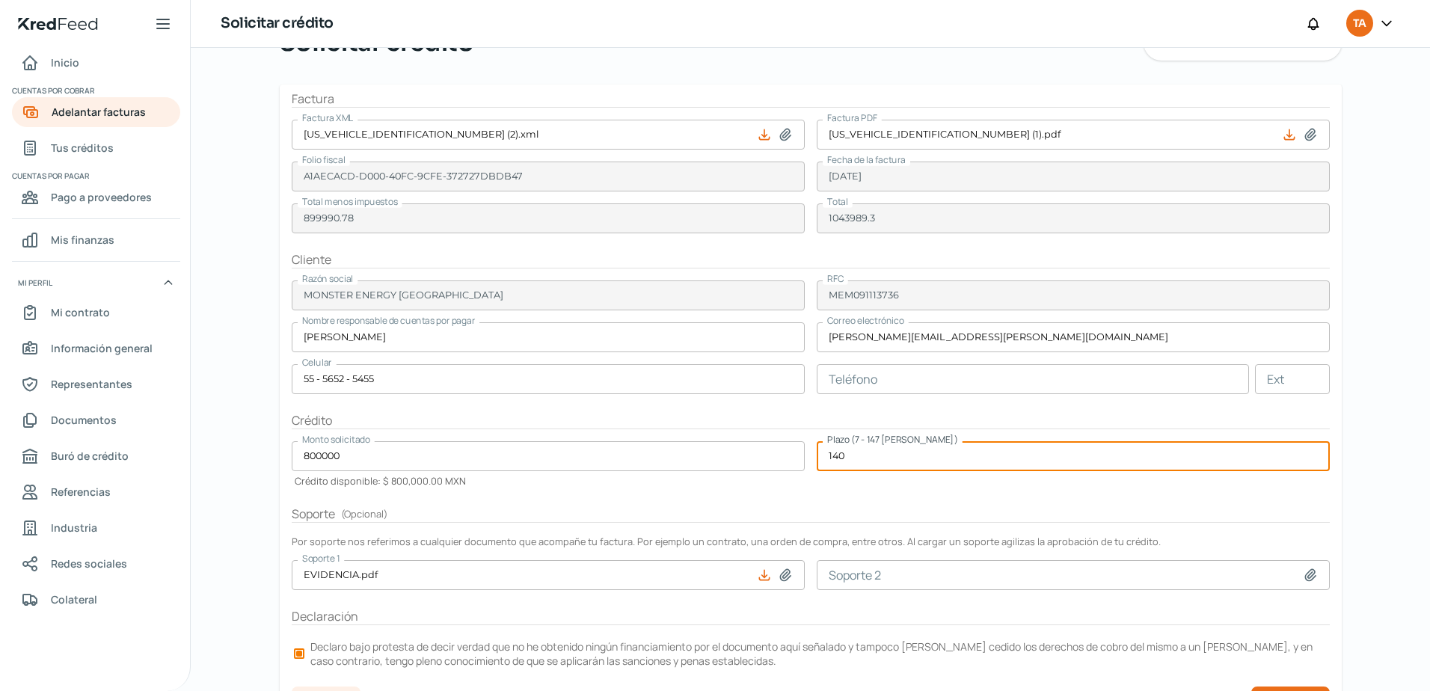
click at [863, 464] on input "140" at bounding box center [1073, 456] width 513 height 30
type input "1"
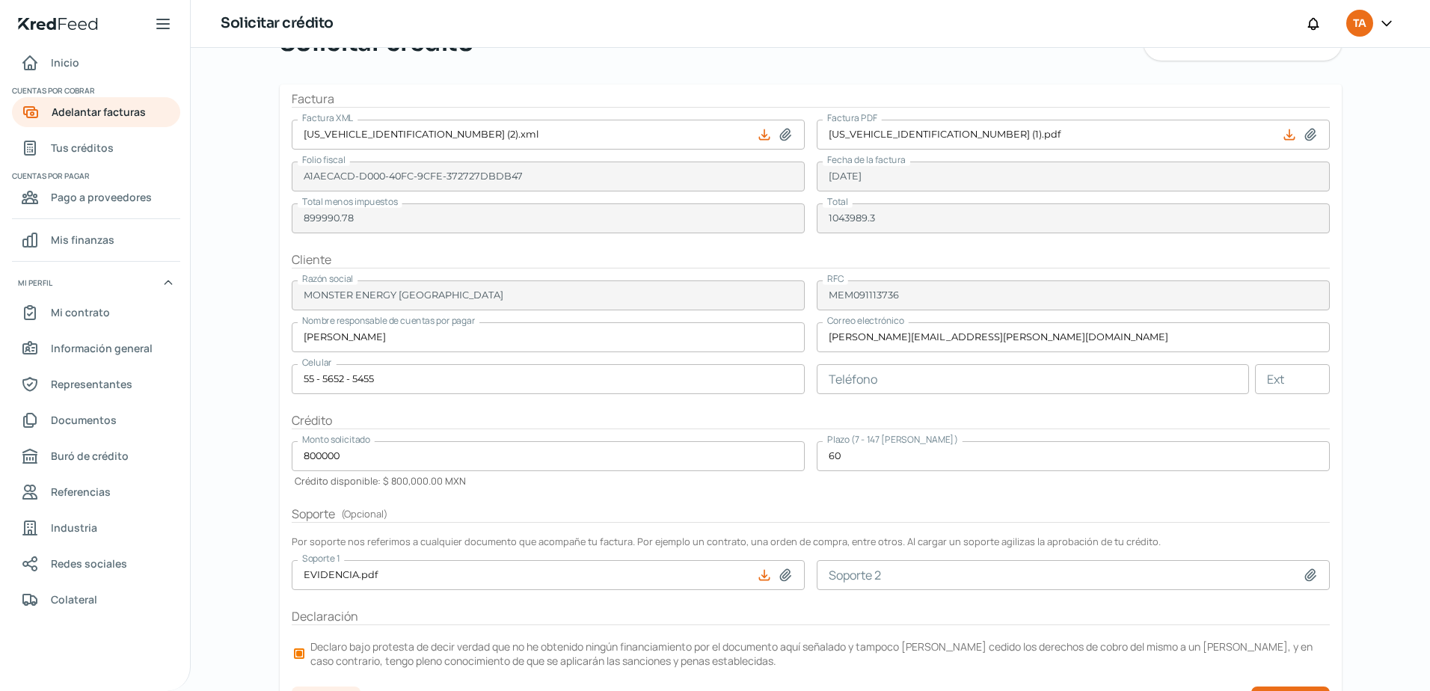
click at [976, 432] on form "Factura Factura XML [US_VEHICLE_IDENTIFICATION_NUMBER] (2).xml Factura PDF [US_…" at bounding box center [811, 392] width 1062 height 617
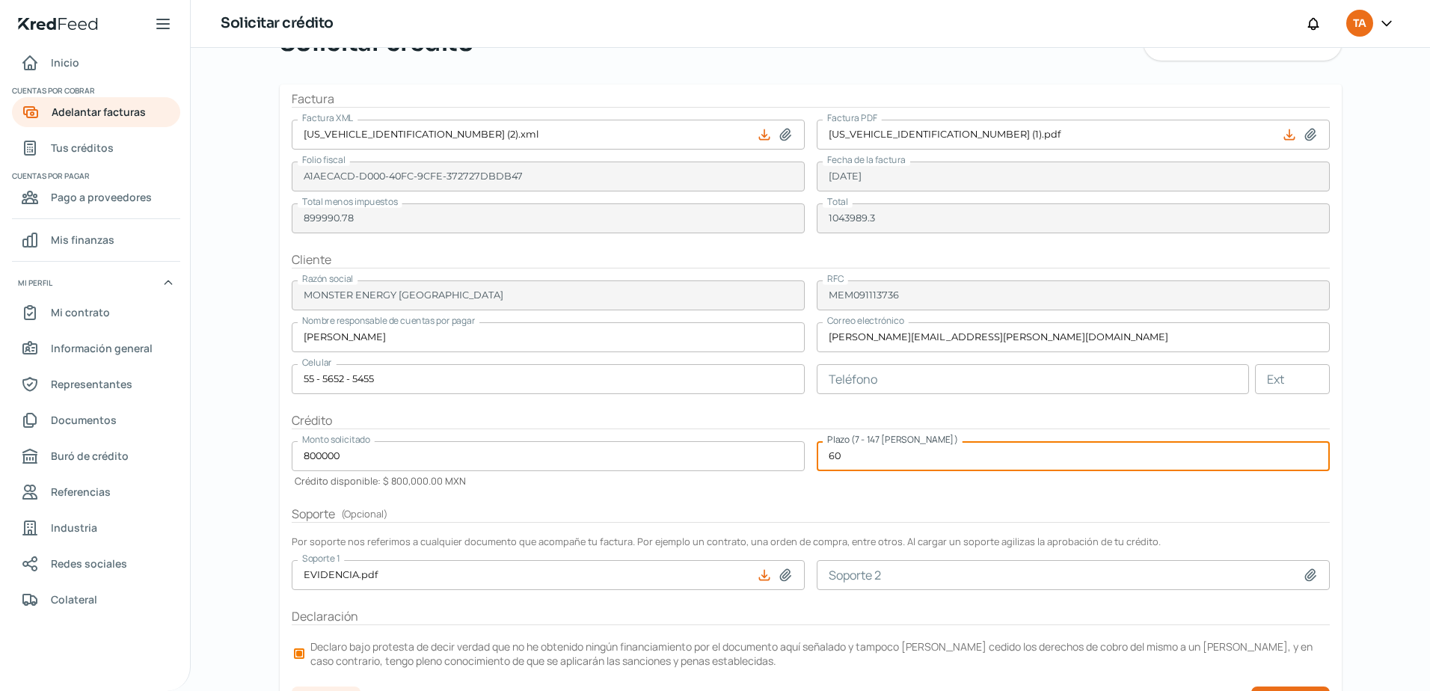
click at [871, 459] on input "60" at bounding box center [1073, 456] width 513 height 30
click at [921, 426] on h2 "Crédito" at bounding box center [811, 420] width 1038 height 17
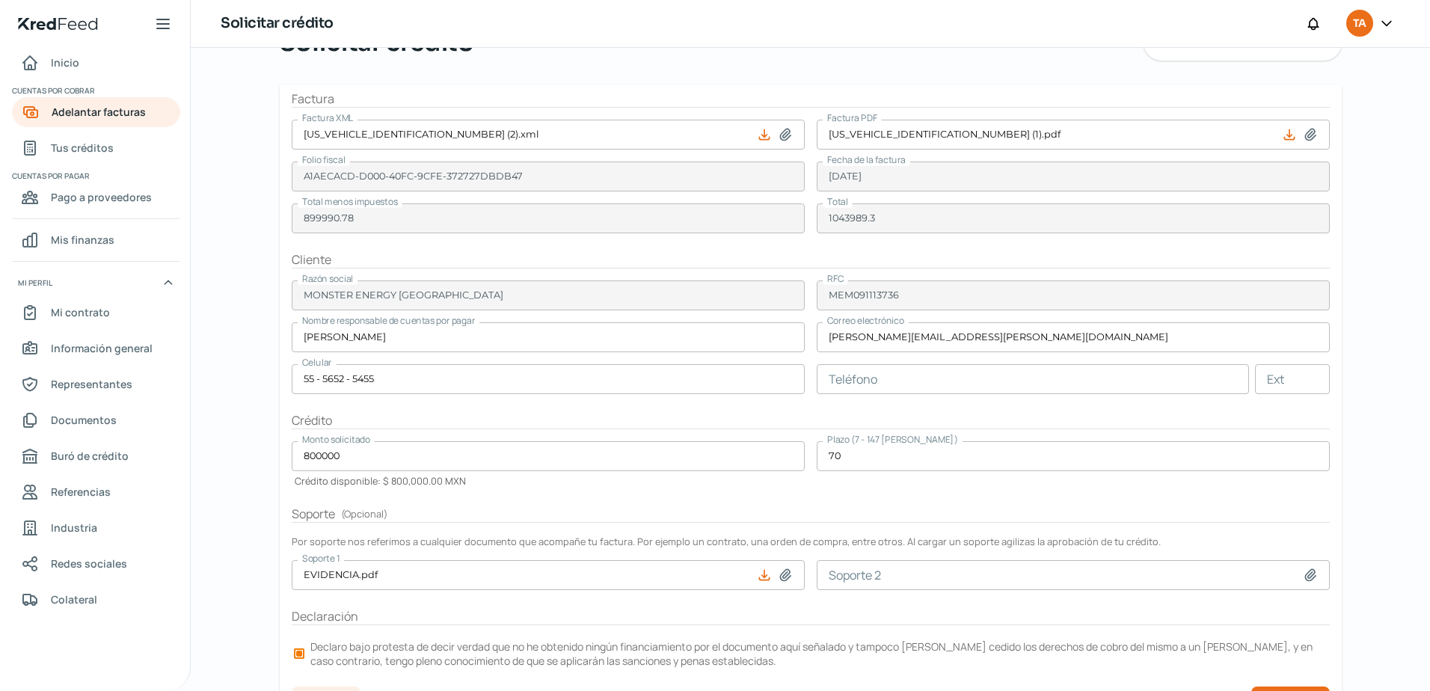
click at [909, 488] on form "Factura Factura XML [US_VEHICLE_IDENTIFICATION_NUMBER] (2).xml Factura PDF [US_…" at bounding box center [811, 392] width 1062 height 617
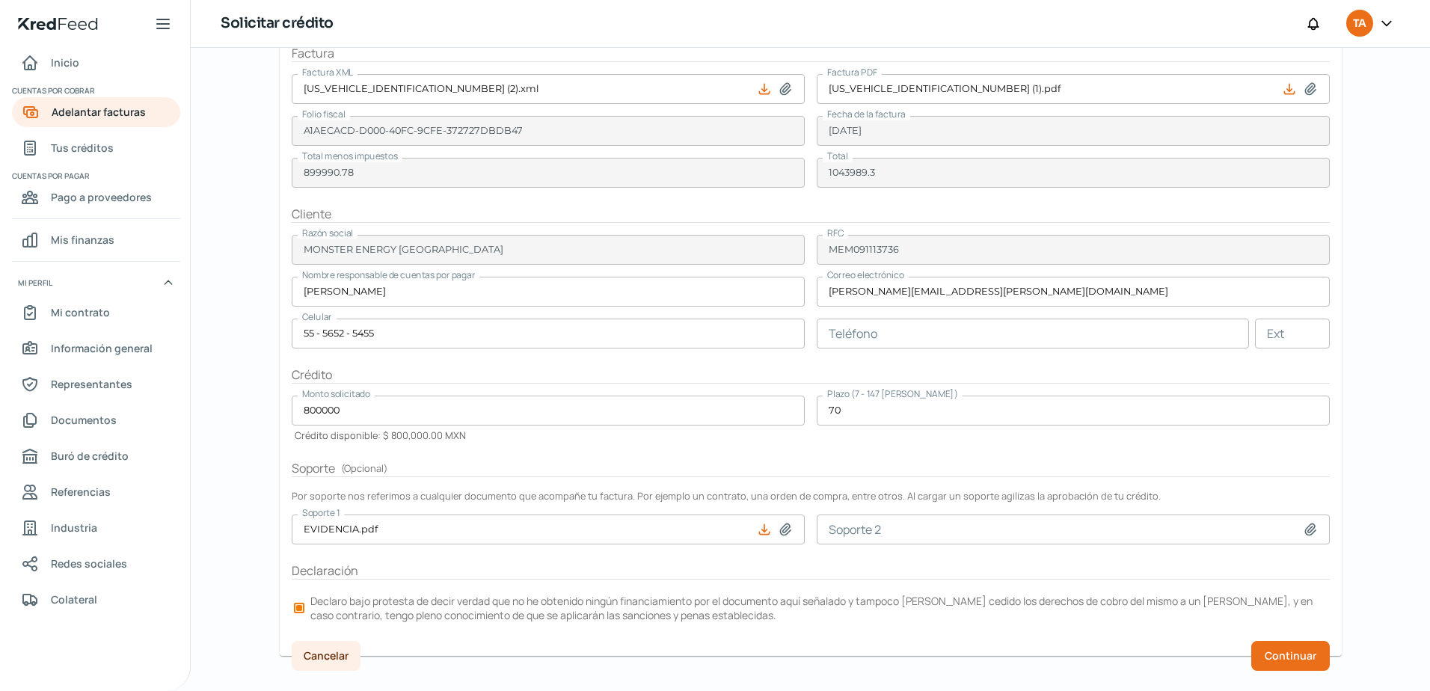
scroll to position [145, 0]
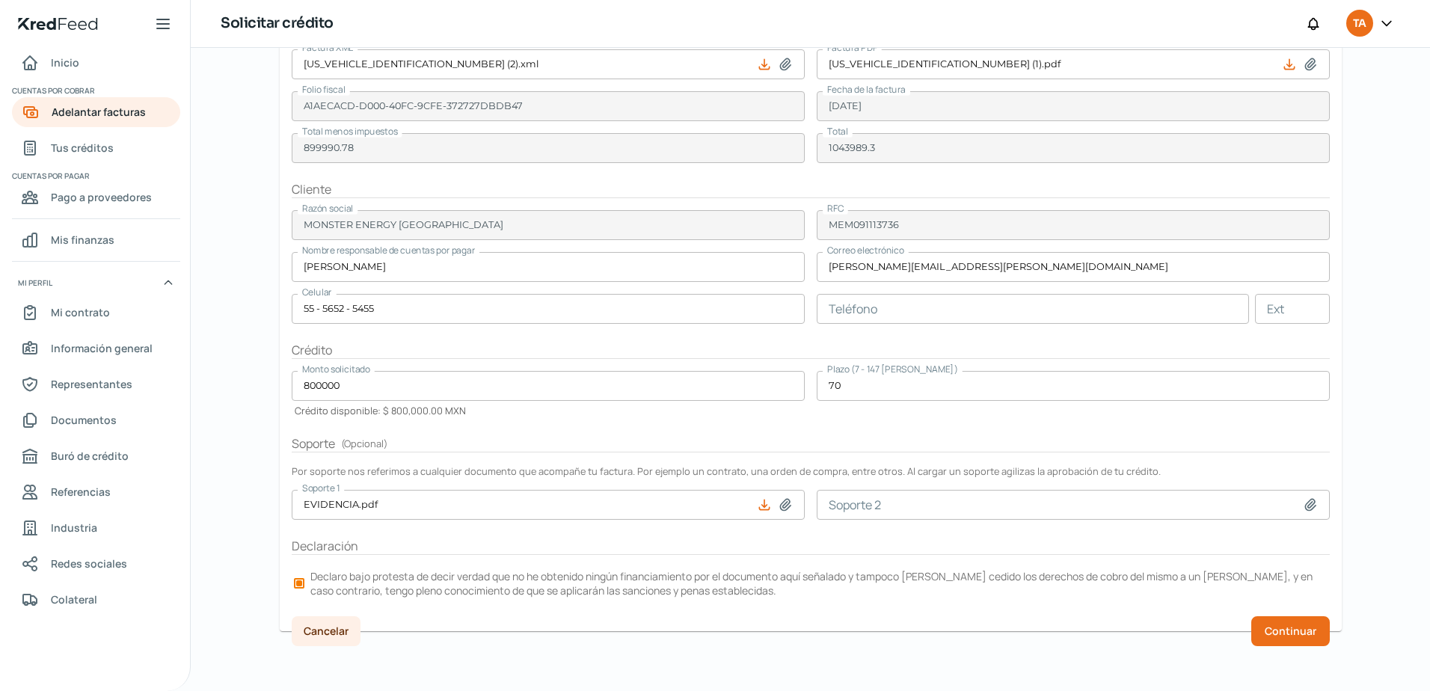
click at [858, 387] on input "70" at bounding box center [1073, 386] width 513 height 30
type input "7"
click at [1291, 645] on button "Continuar" at bounding box center [1290, 631] width 79 height 30
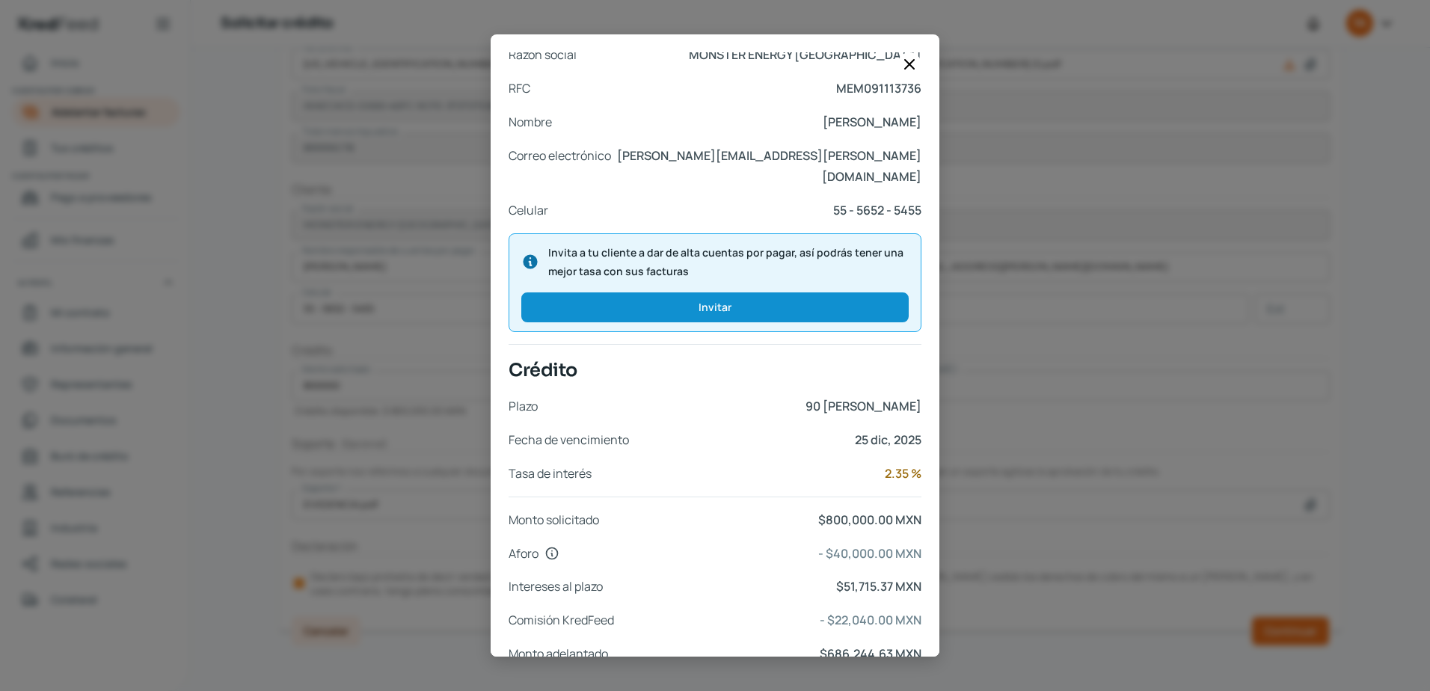
scroll to position [484, 0]
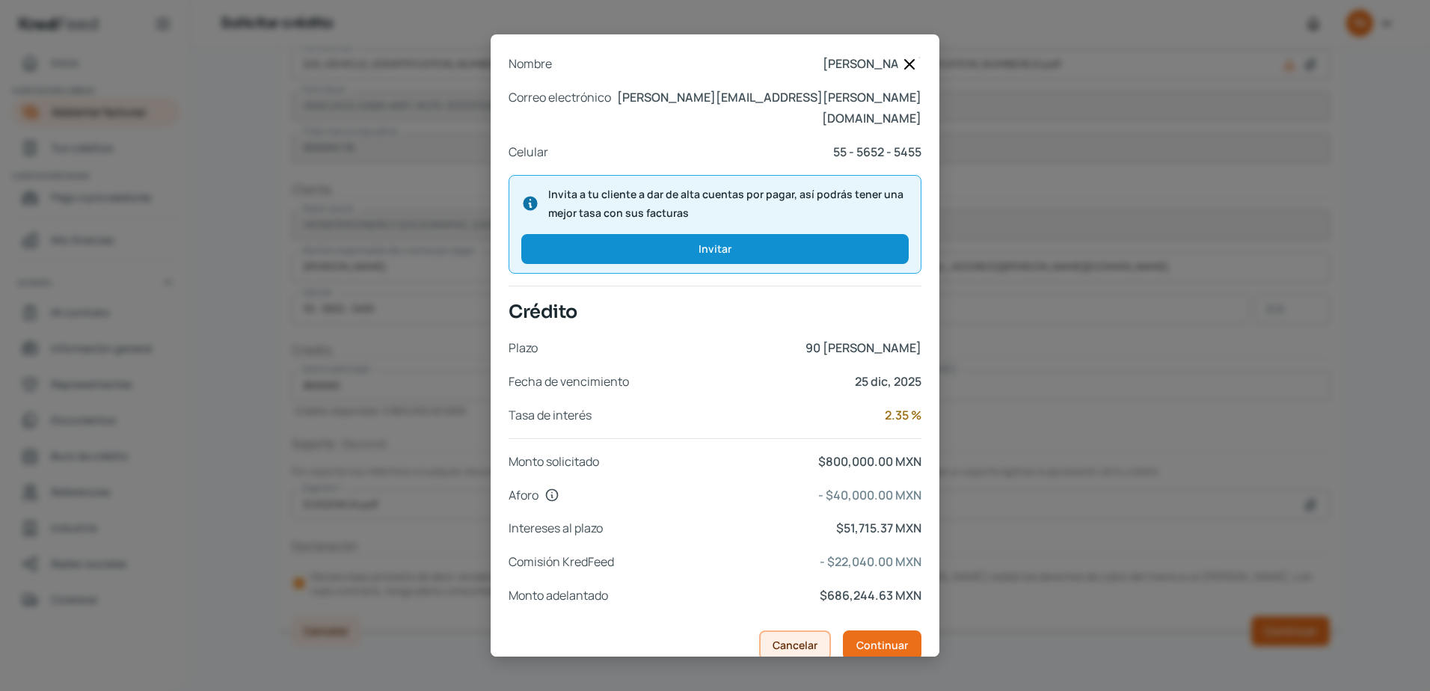
click at [781, 640] on span "Cancelar" at bounding box center [794, 645] width 45 height 10
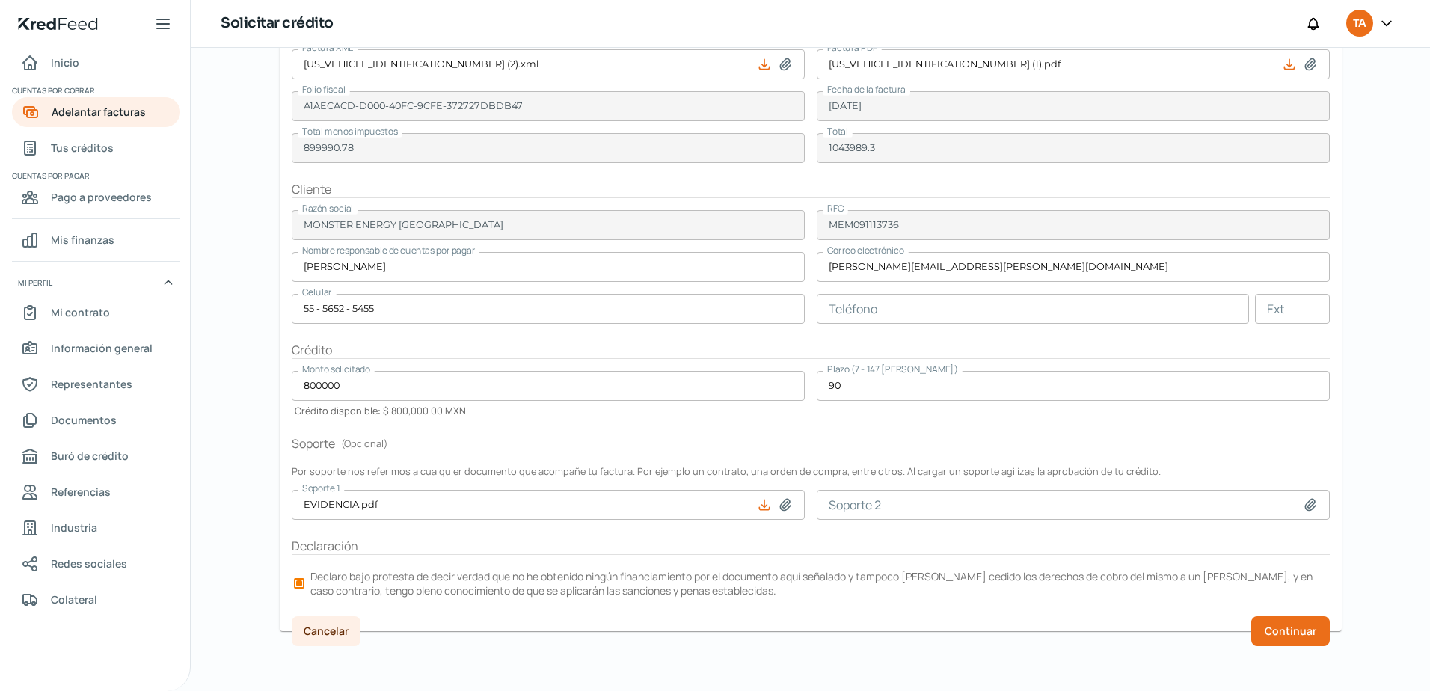
drag, startPoint x: 790, startPoint y: 387, endPoint x: 655, endPoint y: 411, distance: 137.4
click at [725, 387] on form "Factura Factura XML [US_VEHICLE_IDENTIFICATION_NUMBER] (2).xml Factura PDF [US_…" at bounding box center [811, 322] width 1062 height 617
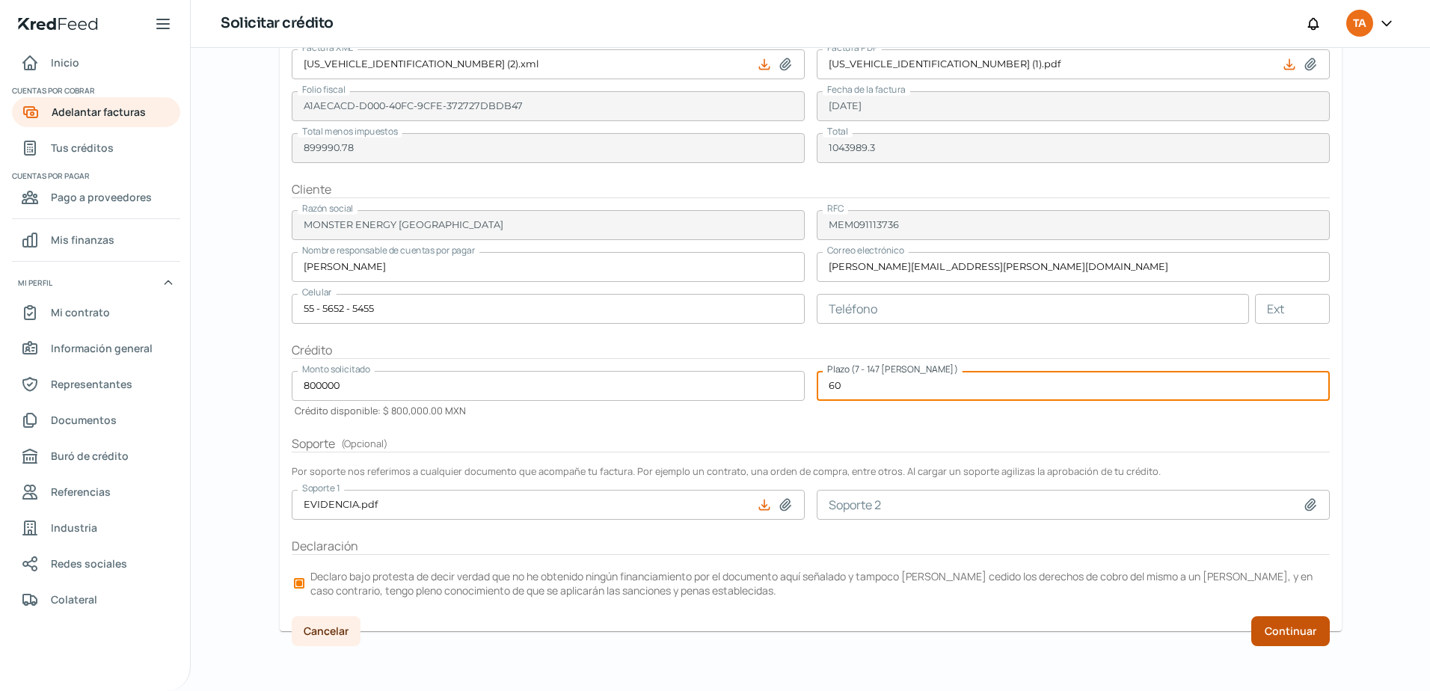
type input "60"
click at [1307, 627] on span "Continuar" at bounding box center [1290, 631] width 52 height 10
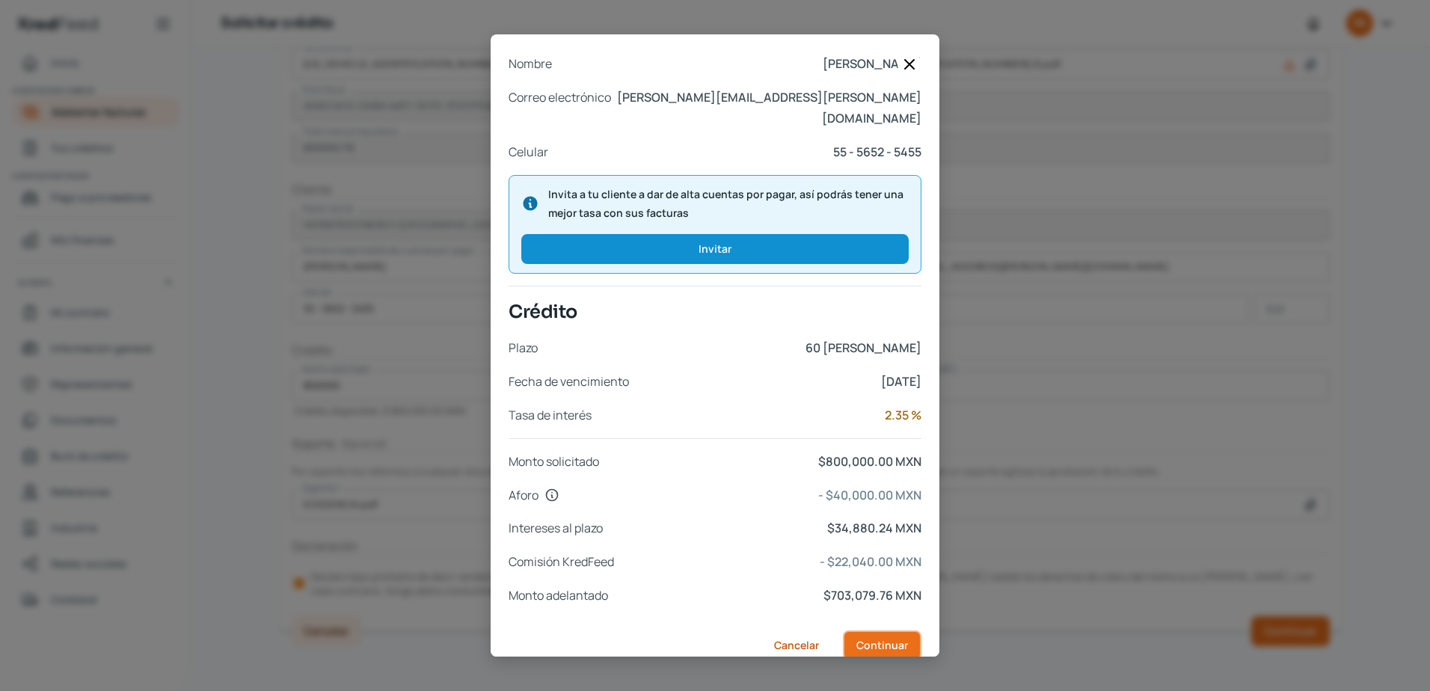
click at [886, 632] on button "Continuar" at bounding box center [882, 645] width 79 height 30
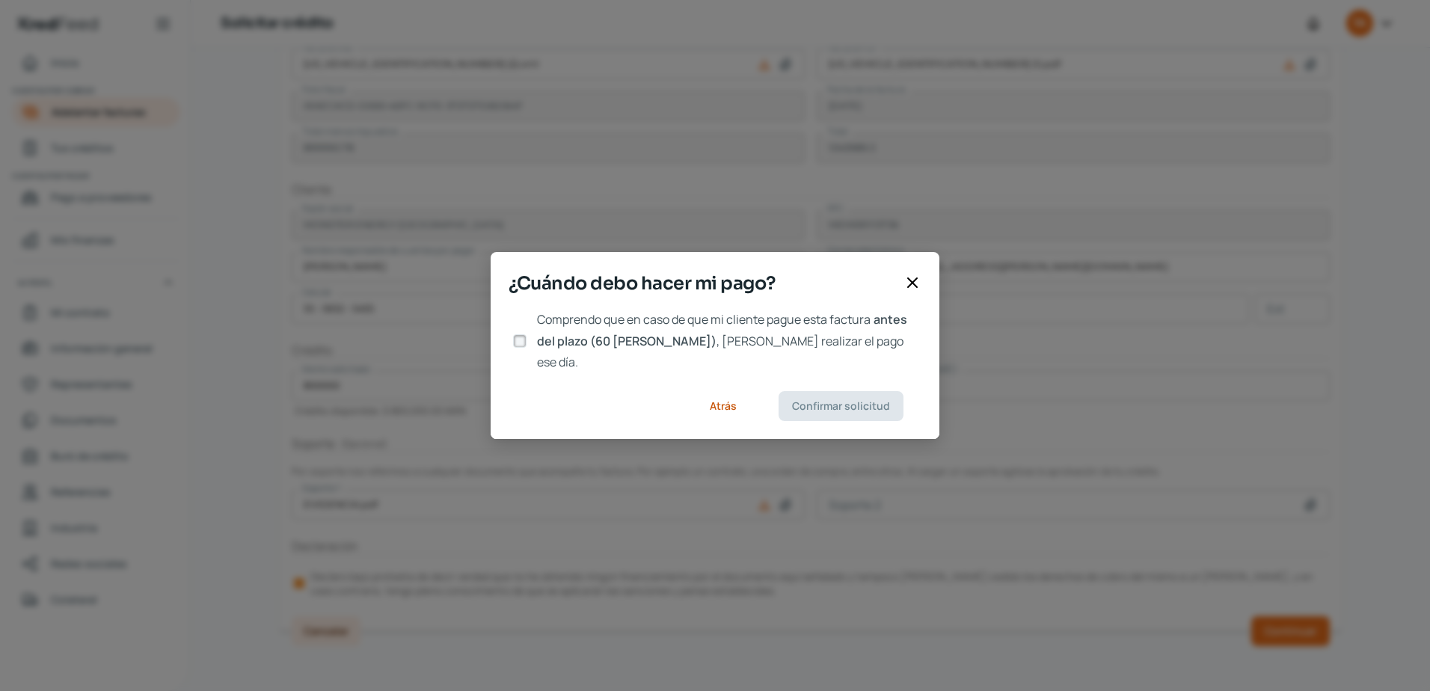
click at [512, 339] on div at bounding box center [519, 341] width 22 height 22
click at [521, 337] on input "Comprendo que en caso de que mi cliente pague esta factura antes del plazo (60 …" at bounding box center [519, 340] width 13 height 13
checkbox input "true"
click at [832, 401] on span "Confirmar solicitud" at bounding box center [841, 406] width 98 height 10
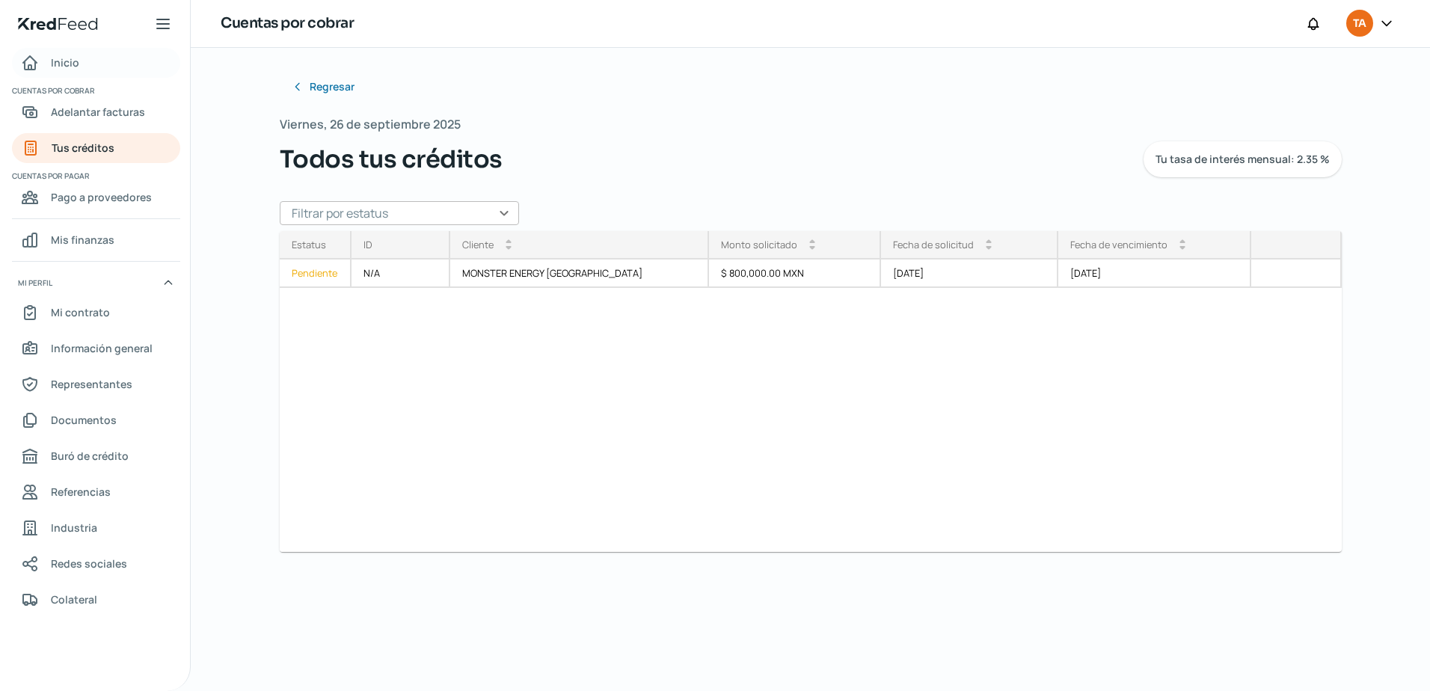
click at [51, 67] on span "Inicio" at bounding box center [65, 62] width 28 height 19
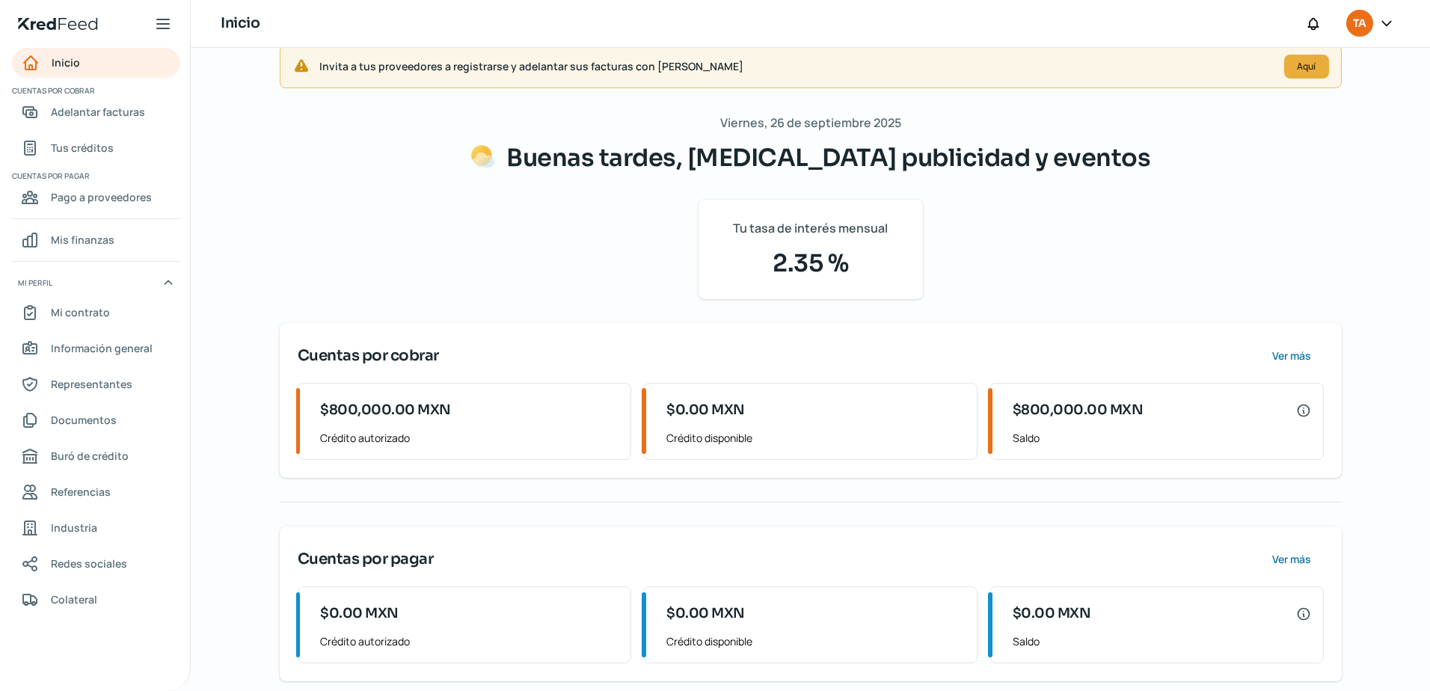
scroll to position [41, 0]
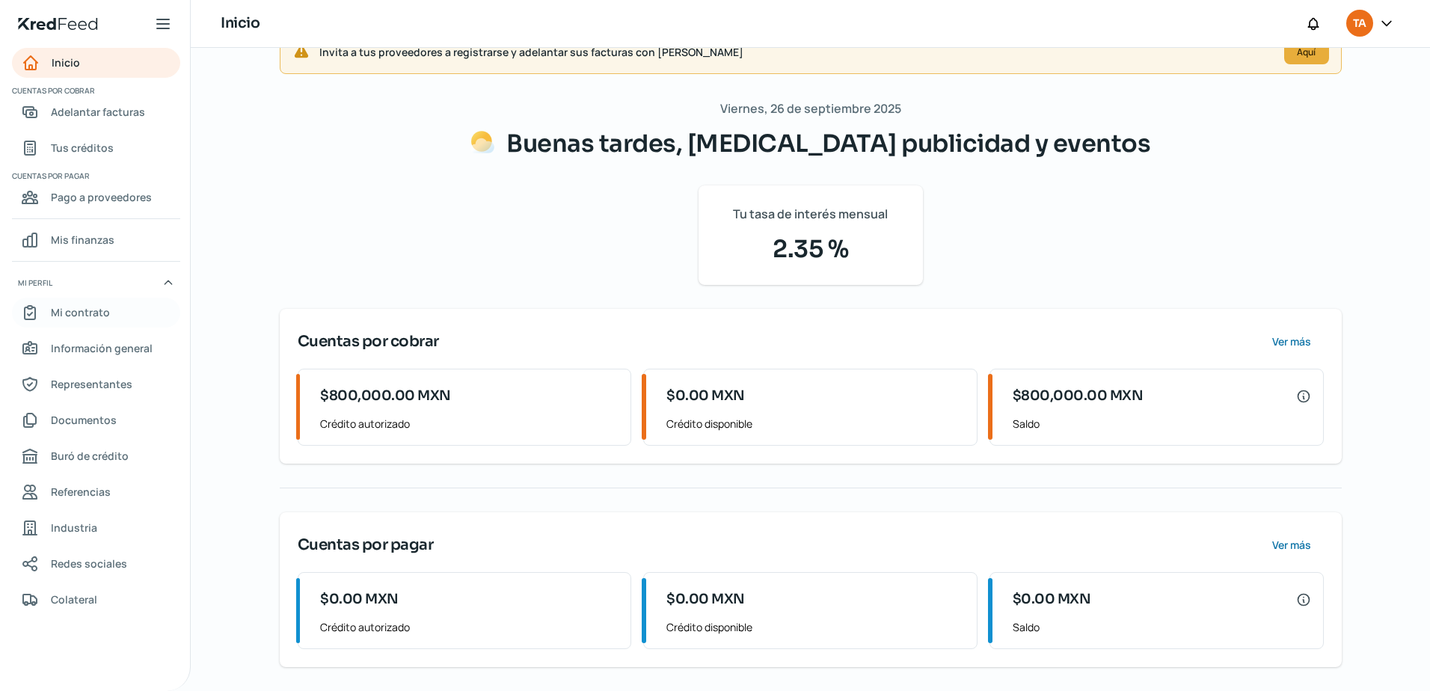
click at [96, 309] on span "Mi contrato" at bounding box center [80, 312] width 59 height 19
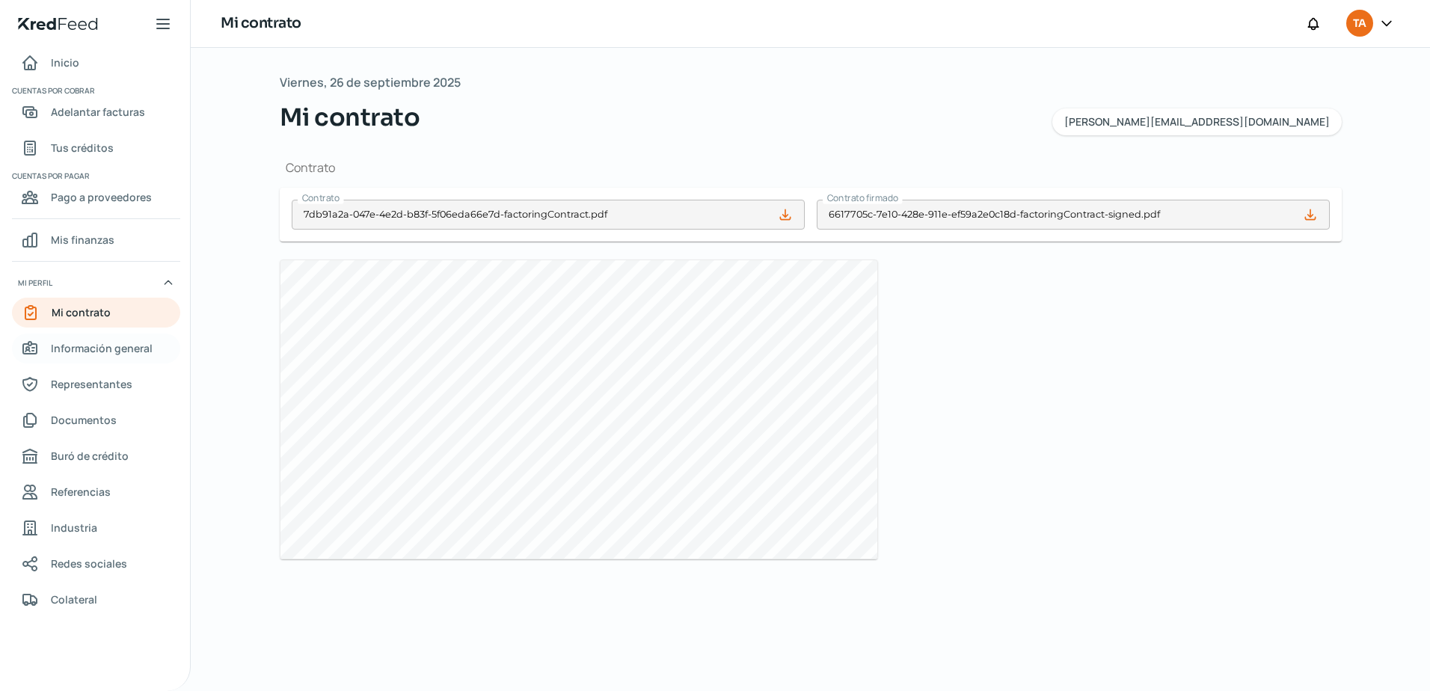
click at [94, 341] on span "Información general" at bounding box center [102, 348] width 102 height 19
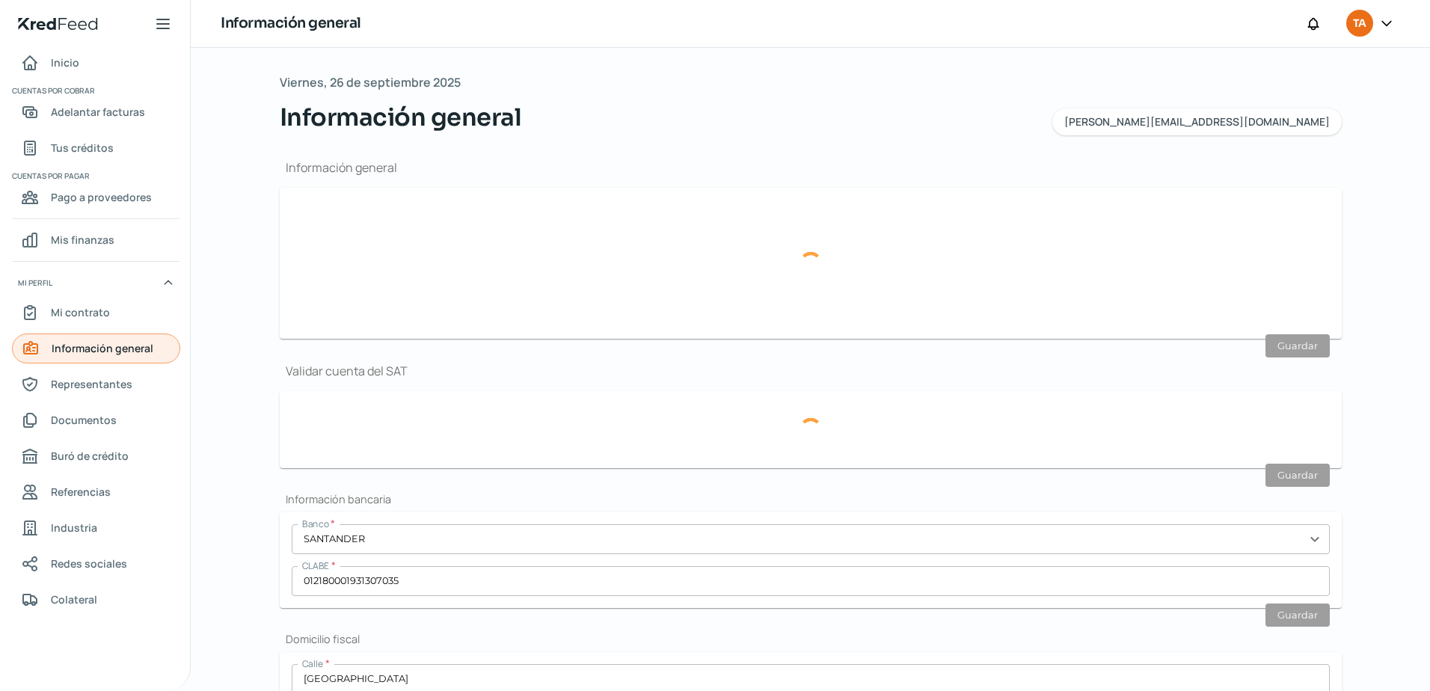
type input "[PERSON_NAME][EMAIL_ADDRESS][DOMAIN_NAME]"
type input "Personas morales del régimen general"
type input "[MEDICAL_DATA] publicidad y eventos"
type input "55 - 4531 - 5879"
type input "55 - 5669 - 2060"
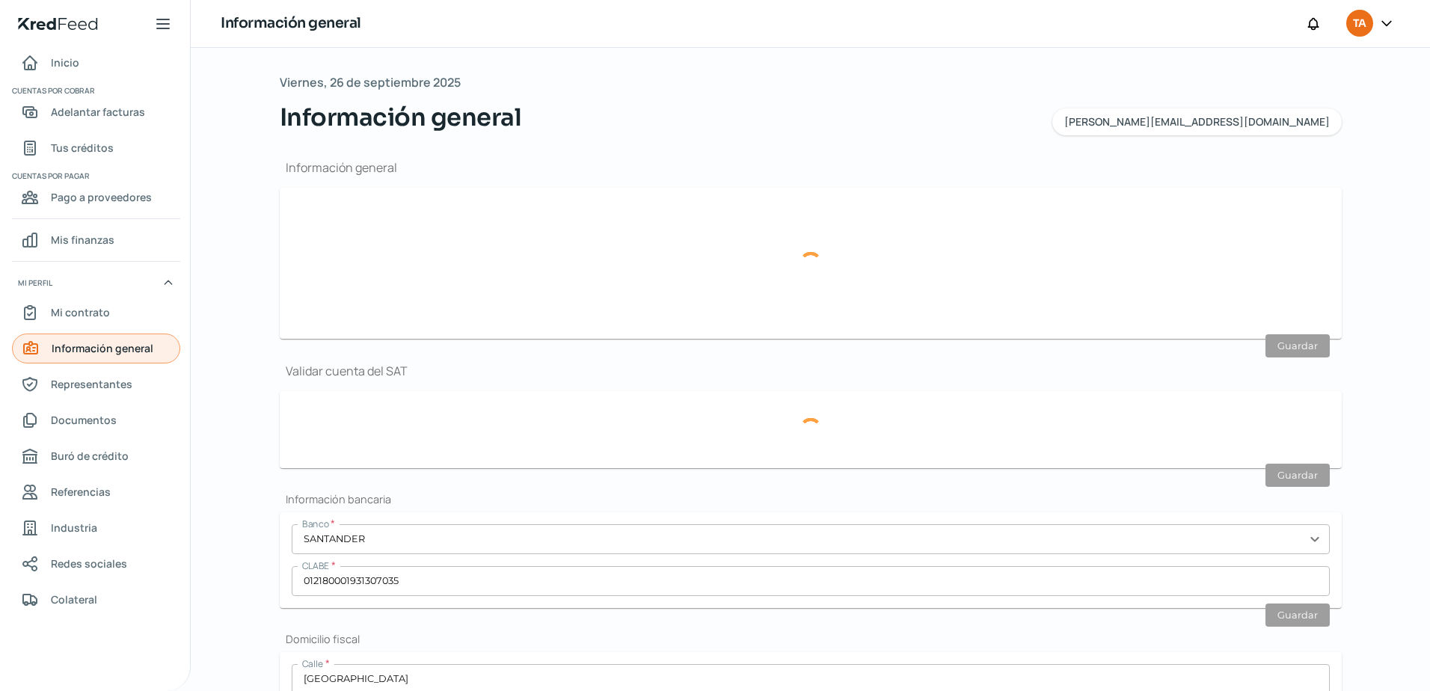
type input "AHC800603KNA"
type input "[GEOGRAPHIC_DATA]"
type input "200"
type input "03810"
type input "Napoles"
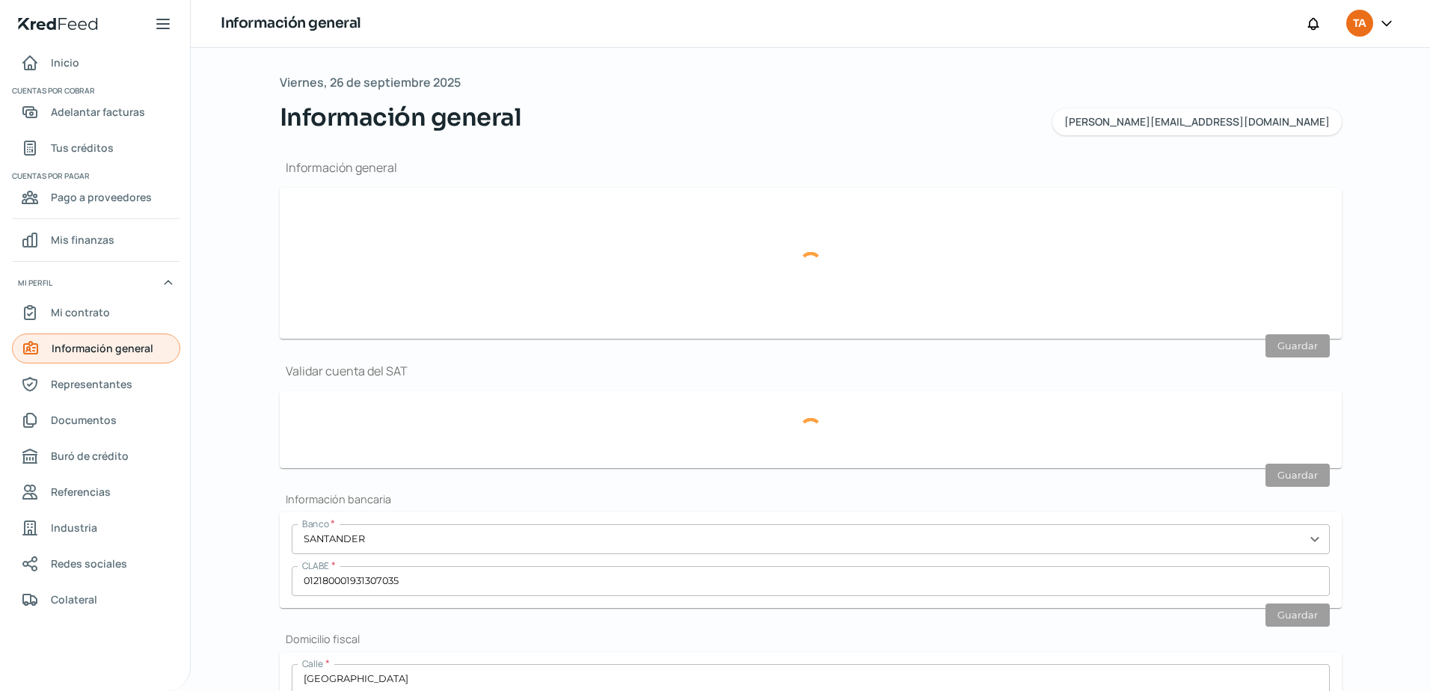
type input "[PERSON_NAME]"
type input "CDMX"
type input "[GEOGRAPHIC_DATA]"
type input "CFE CHICAGO JUNIO.pdf"
type input "18"
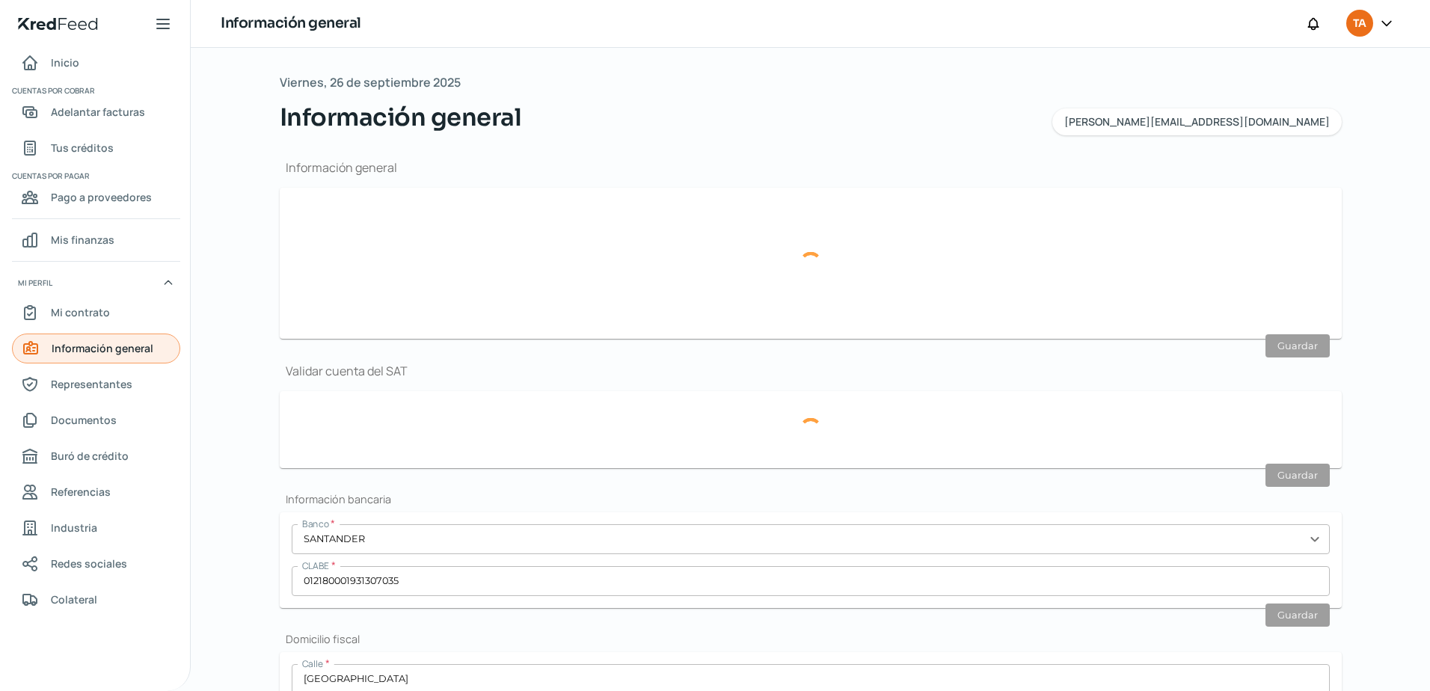
type input "6"
type input "Rentada"
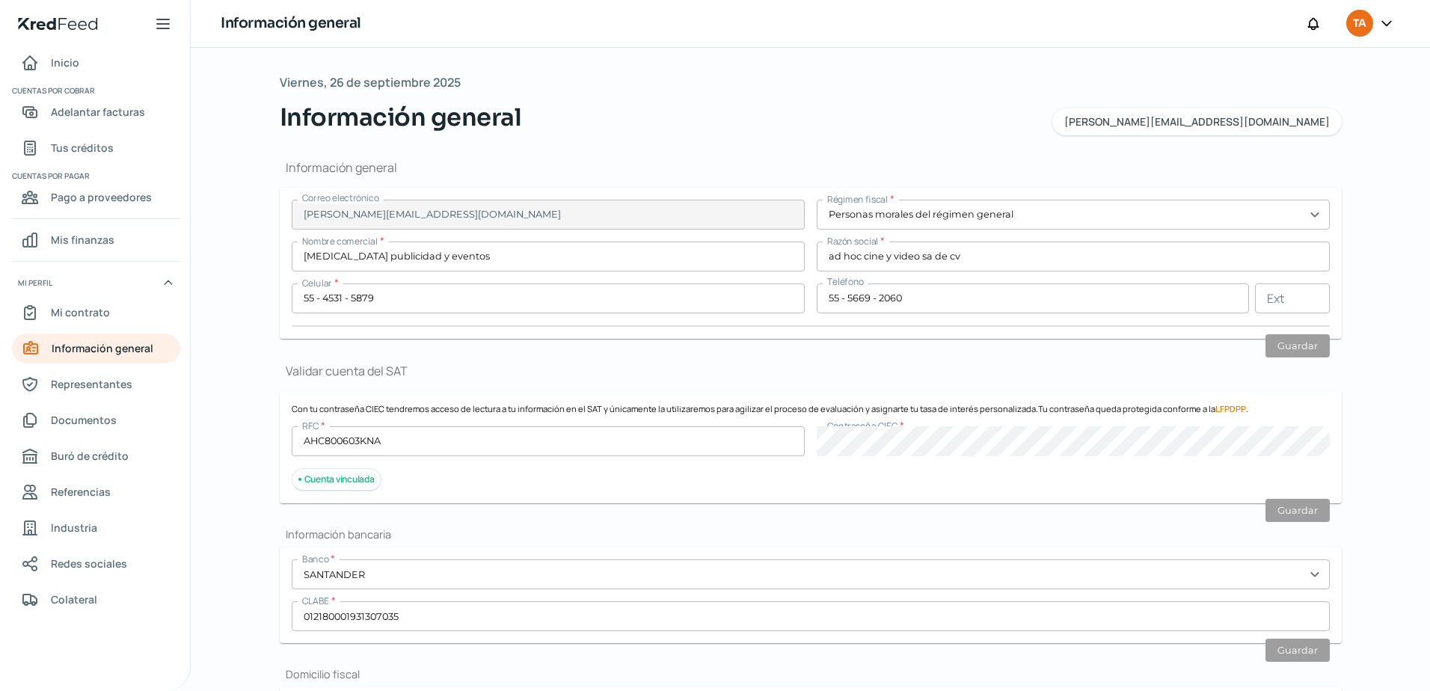
scroll to position [75, 0]
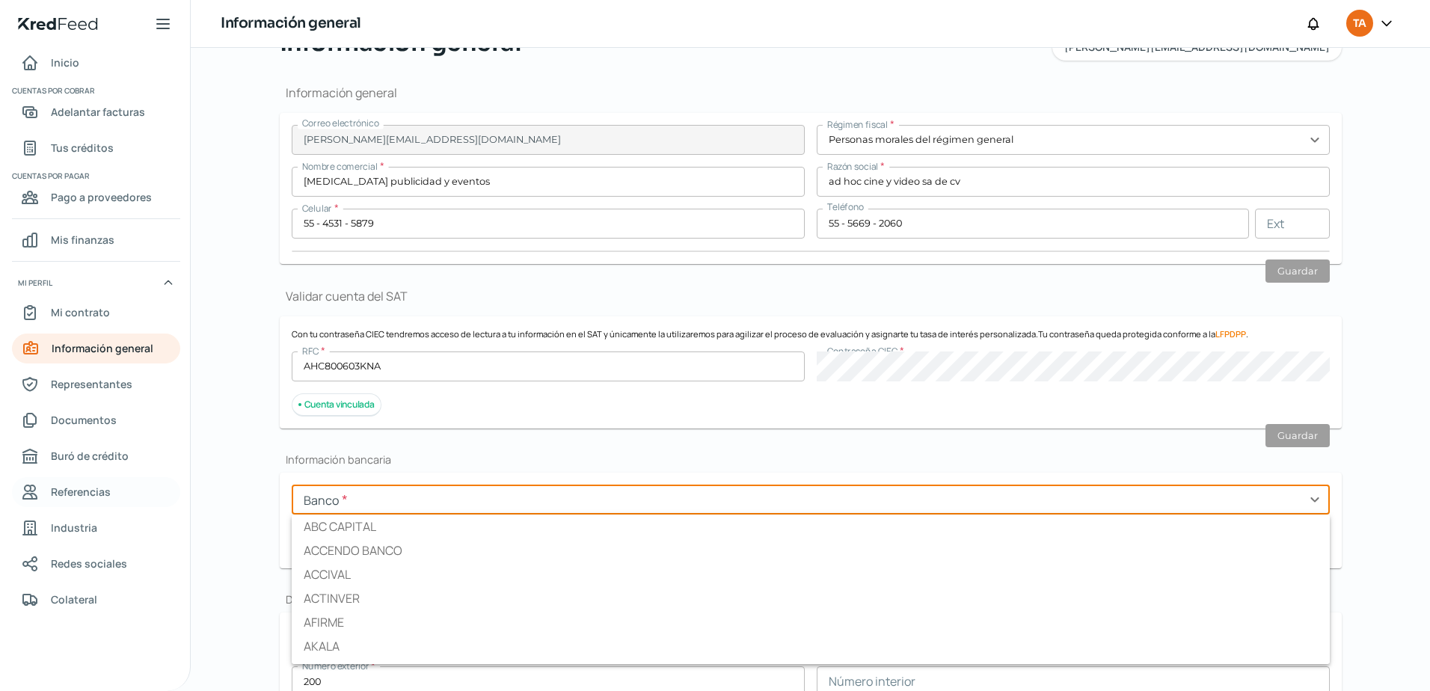
drag, startPoint x: 375, startPoint y: 485, endPoint x: 37, endPoint y: 481, distance: 338.0
click at [82, 499] on div "Inicio | KredFeed Inicio Cuentas por cobrar Adelantar facturas Tus créditos Cue…" at bounding box center [715, 345] width 1430 height 691
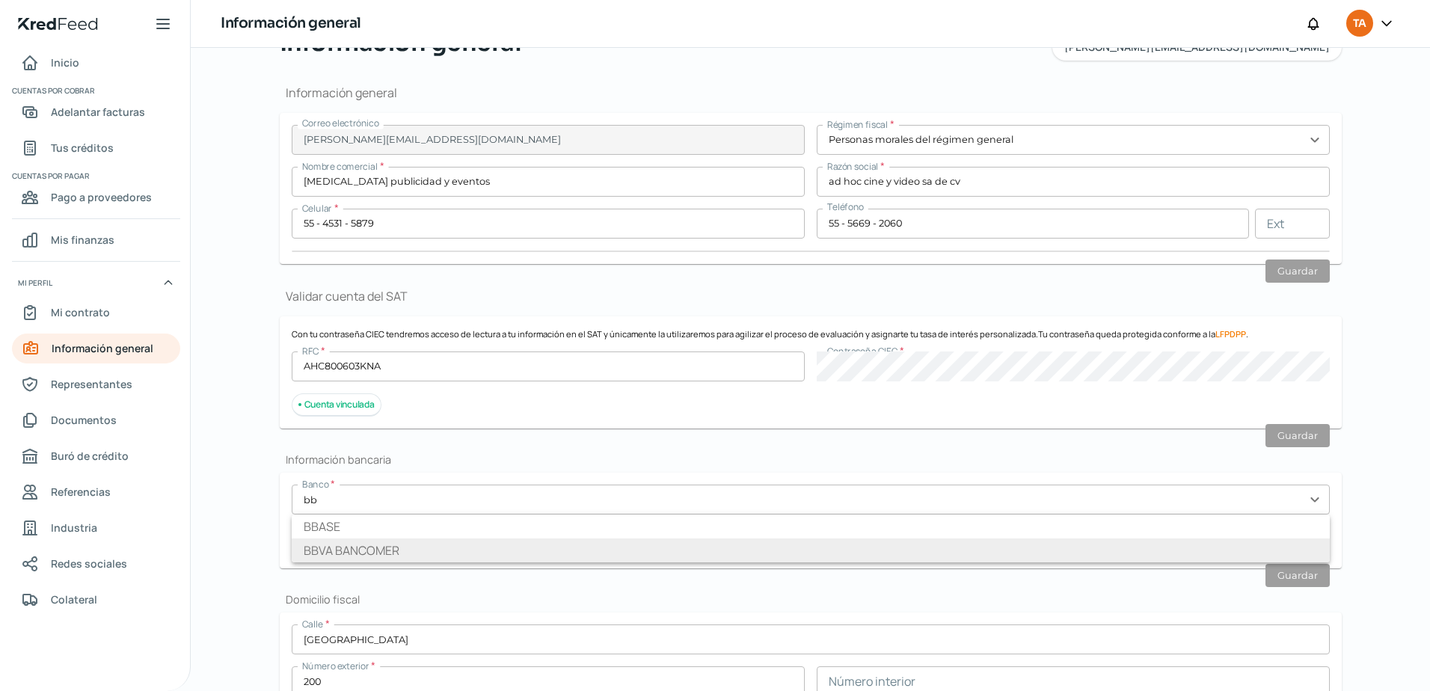
click at [339, 557] on li "BBVA BANCOMER" at bounding box center [811, 550] width 1038 height 24
type input "BBVA BANCOMER"
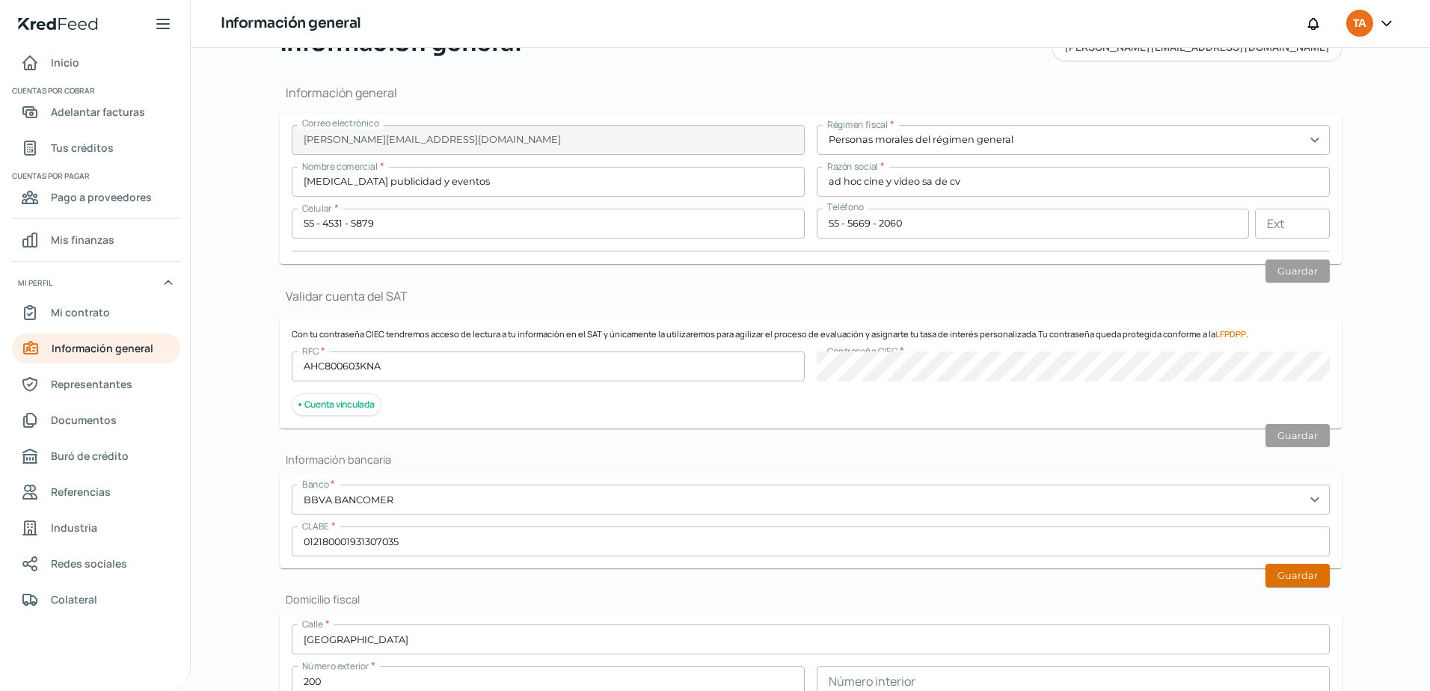
click at [1296, 570] on button "Guardar" at bounding box center [1297, 575] width 64 height 23
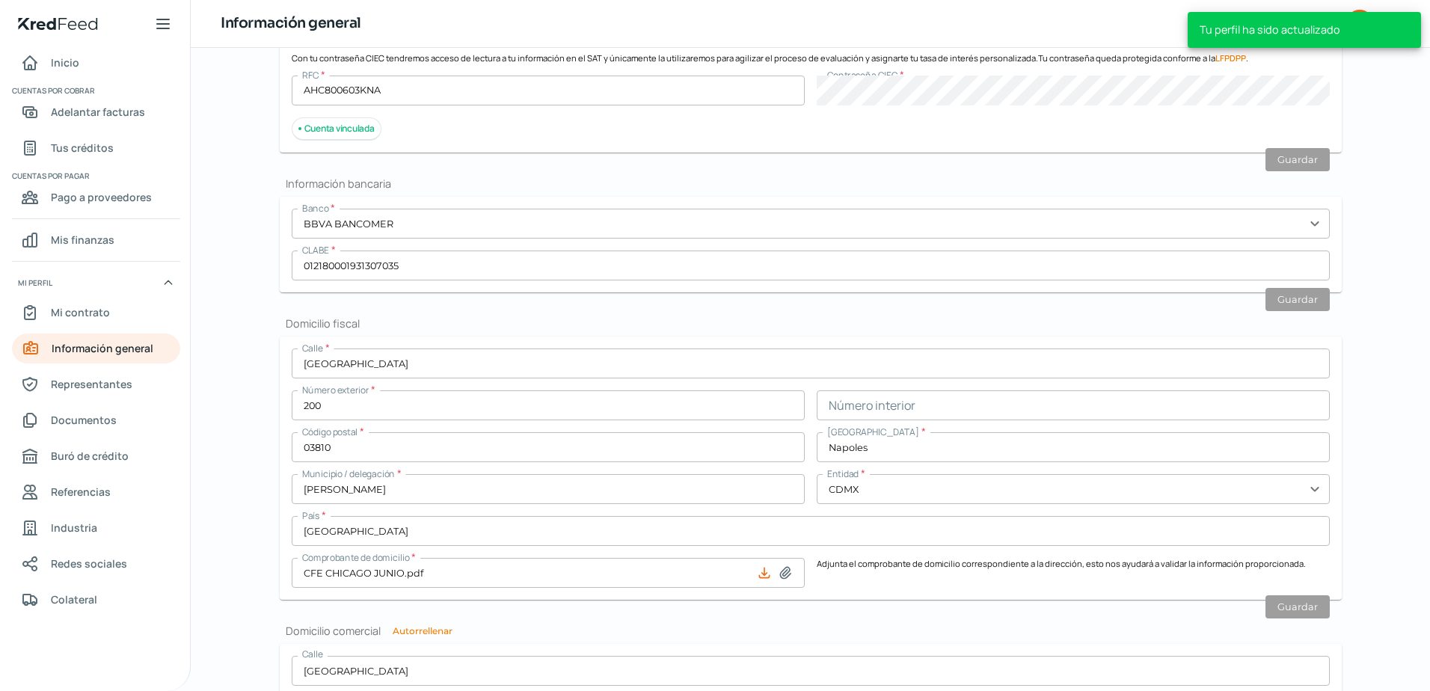
scroll to position [350, 0]
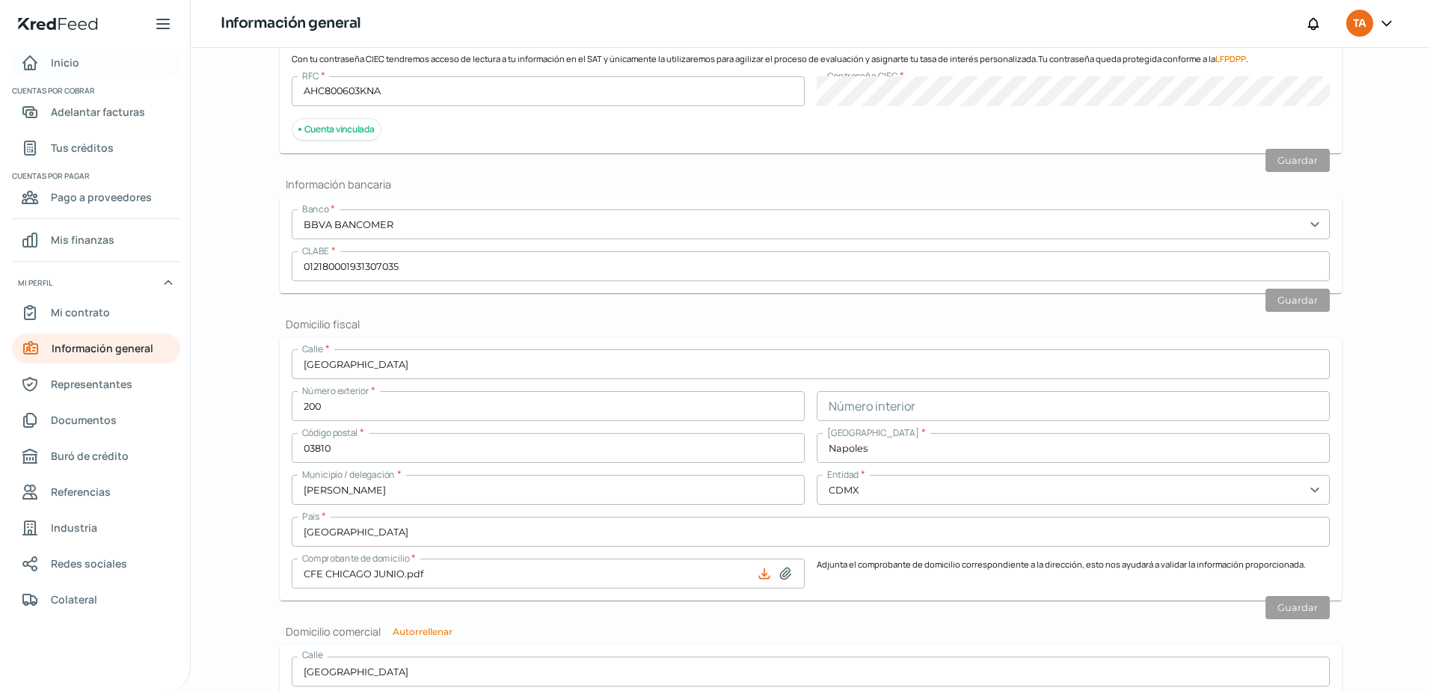
click at [62, 60] on span "Inicio" at bounding box center [65, 62] width 28 height 19
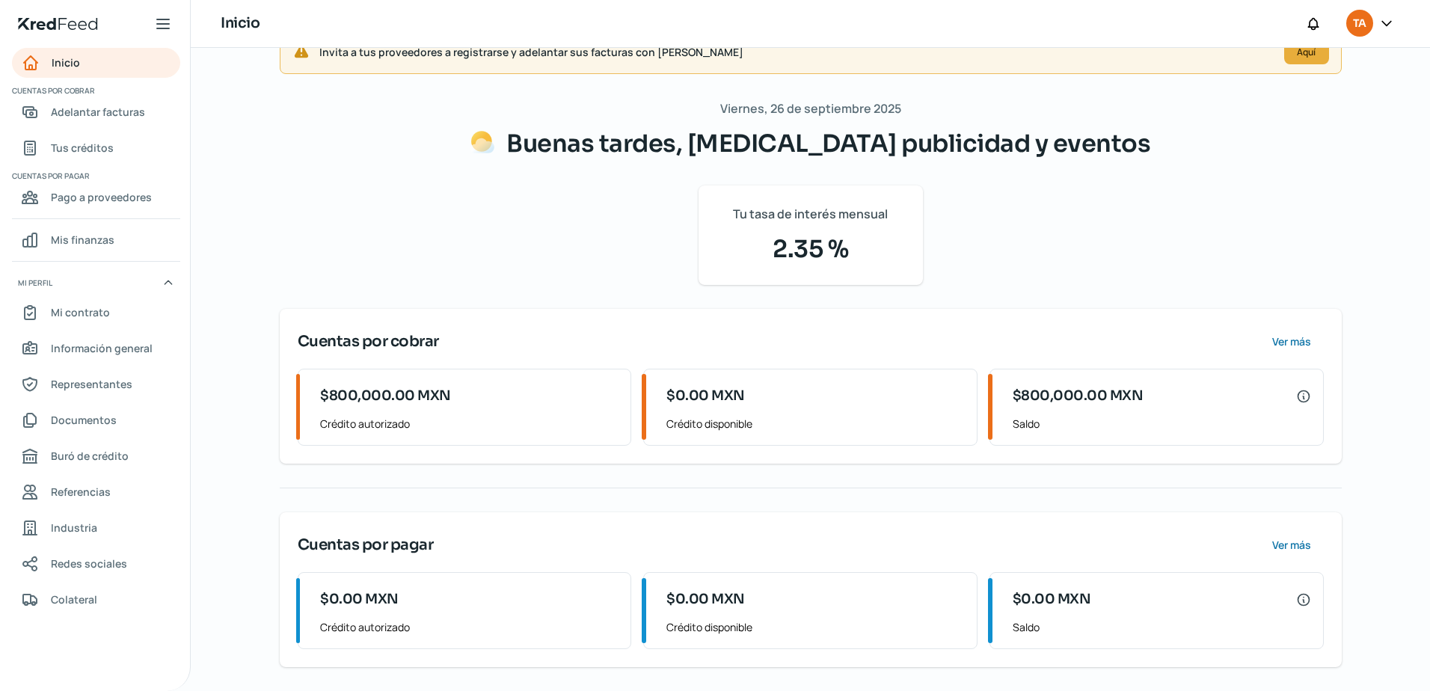
scroll to position [41, 0]
click at [88, 103] on span "Adelantar facturas" at bounding box center [98, 111] width 94 height 19
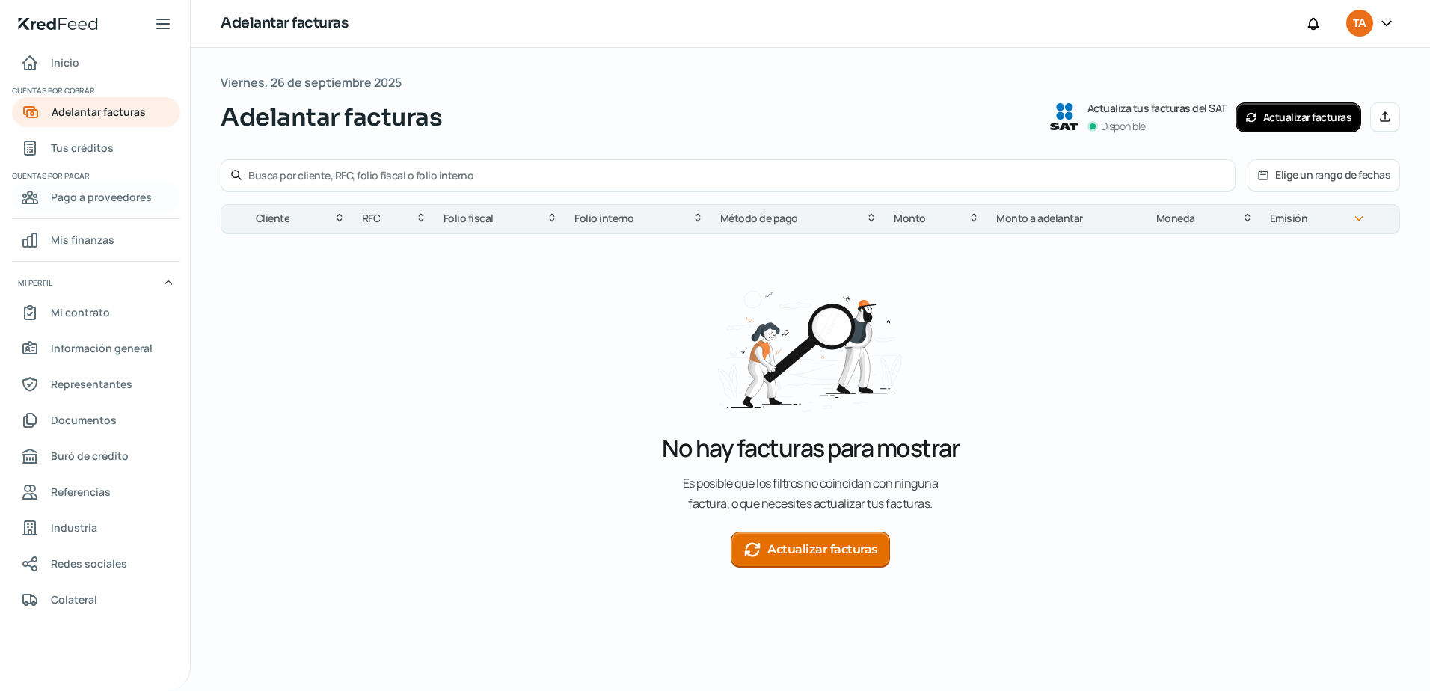
click at [60, 204] on span "Pago a proveedores" at bounding box center [101, 197] width 101 height 19
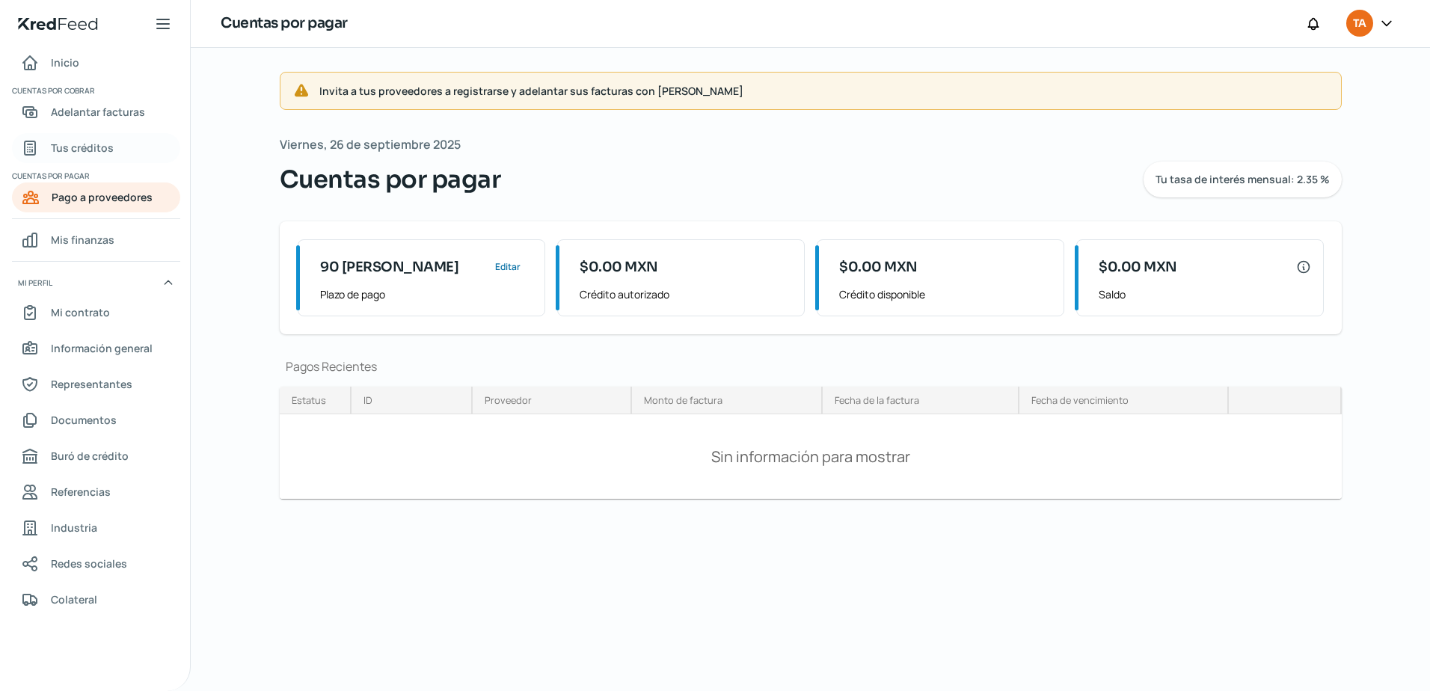
click at [55, 150] on span "Tus créditos" at bounding box center [82, 147] width 63 height 19
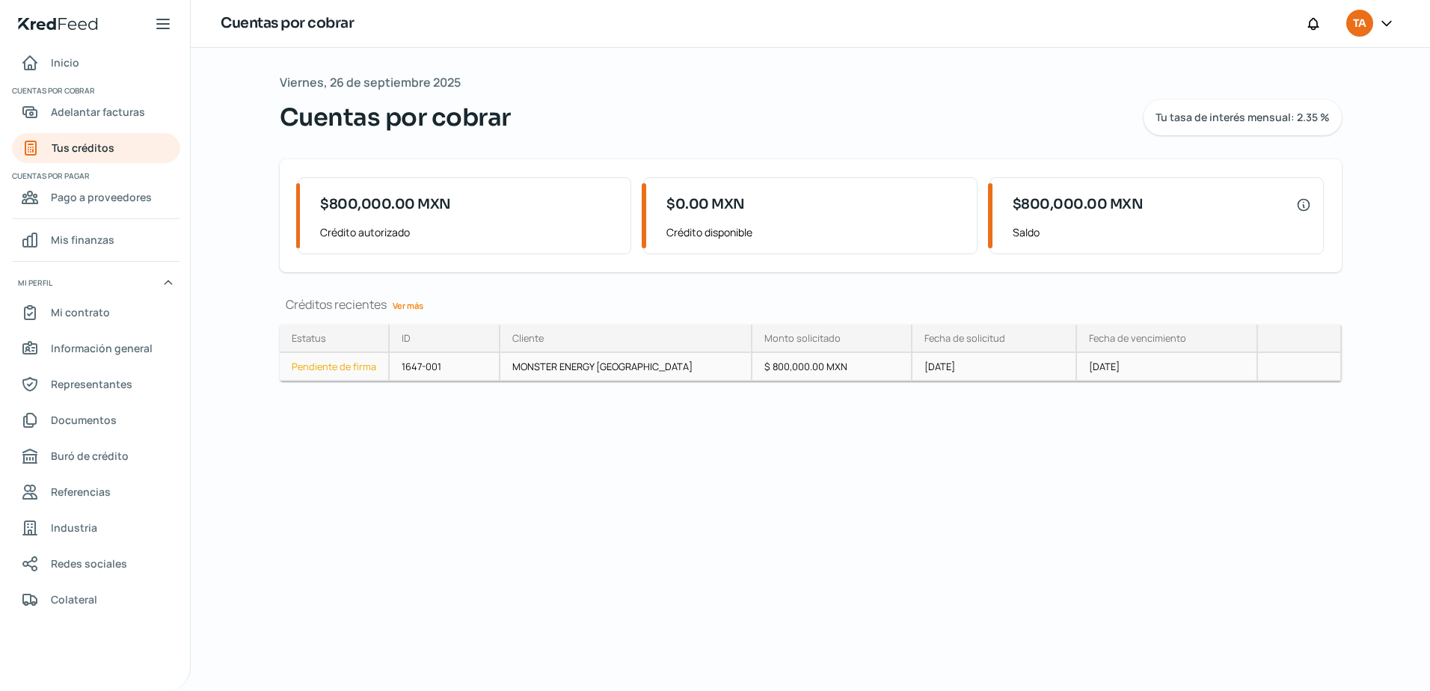
click at [321, 370] on div "Pendiente de firma" at bounding box center [335, 367] width 110 height 28
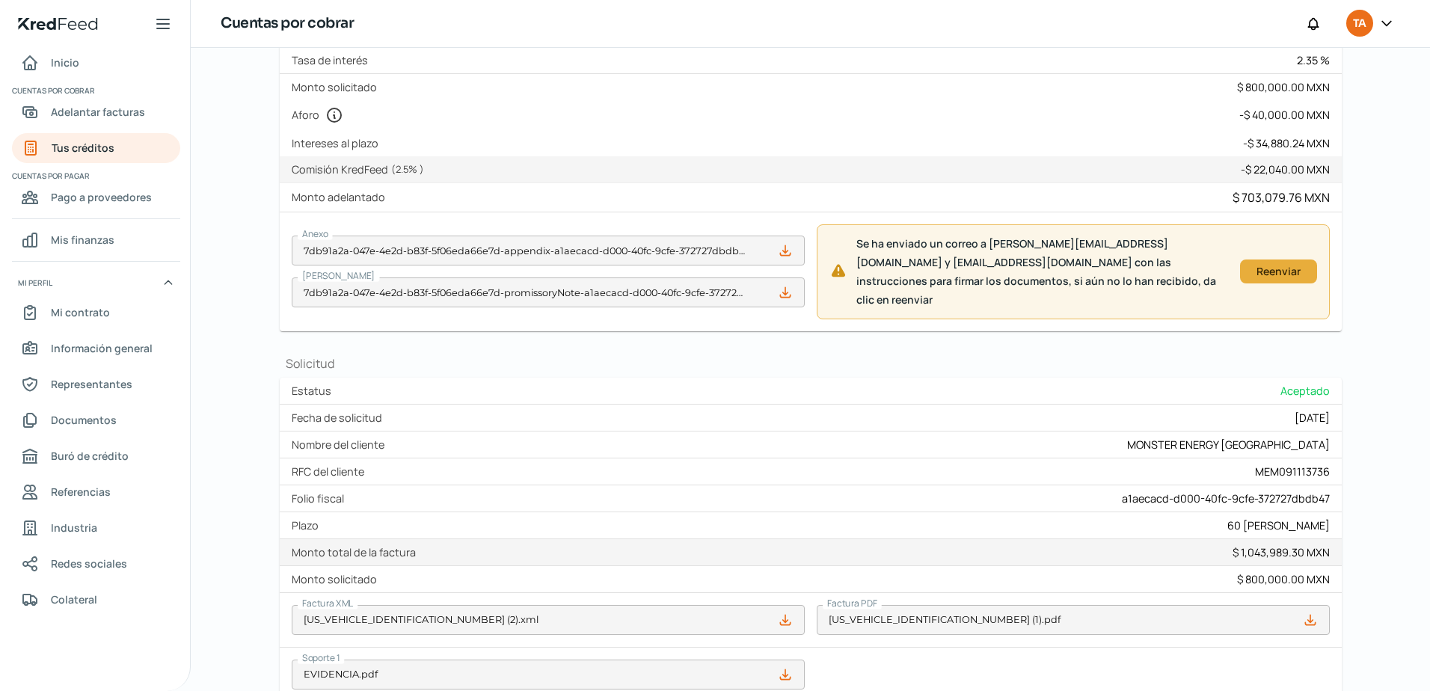
scroll to position [182, 0]
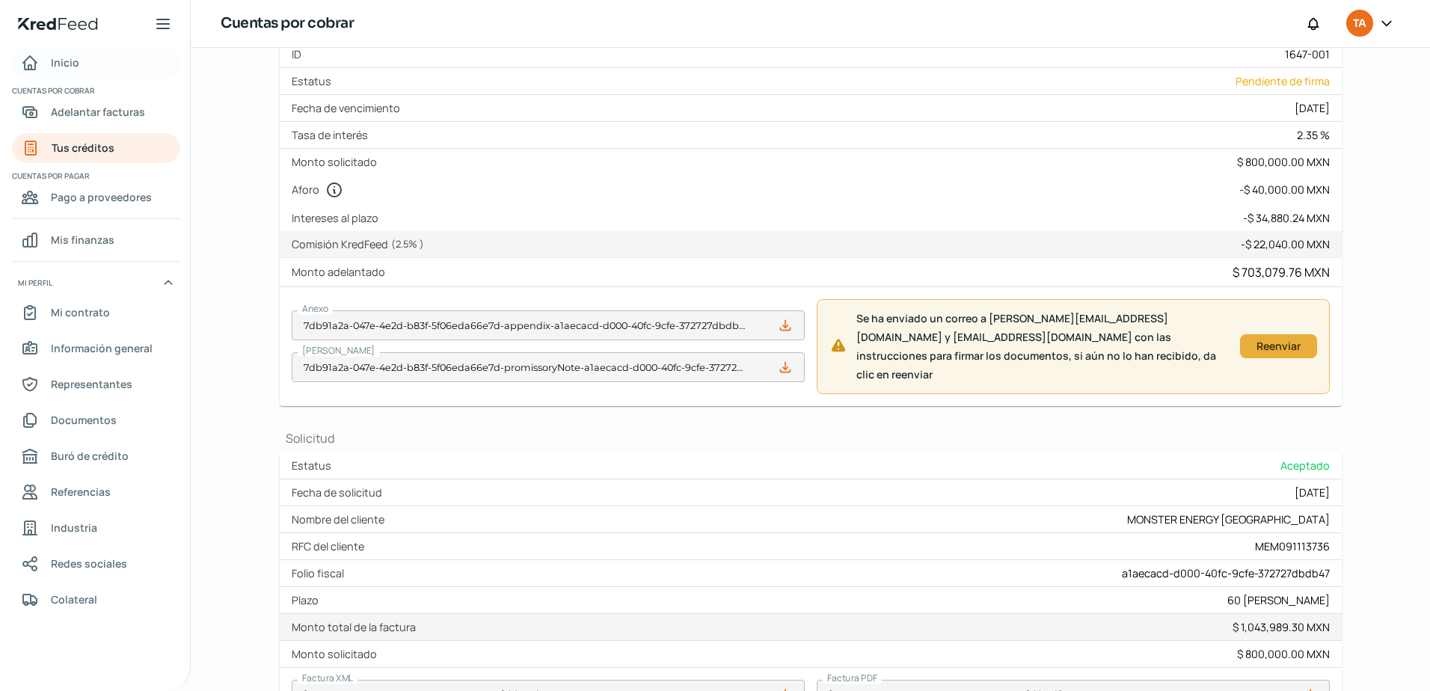
click at [86, 61] on link "Inicio" at bounding box center [96, 63] width 168 height 30
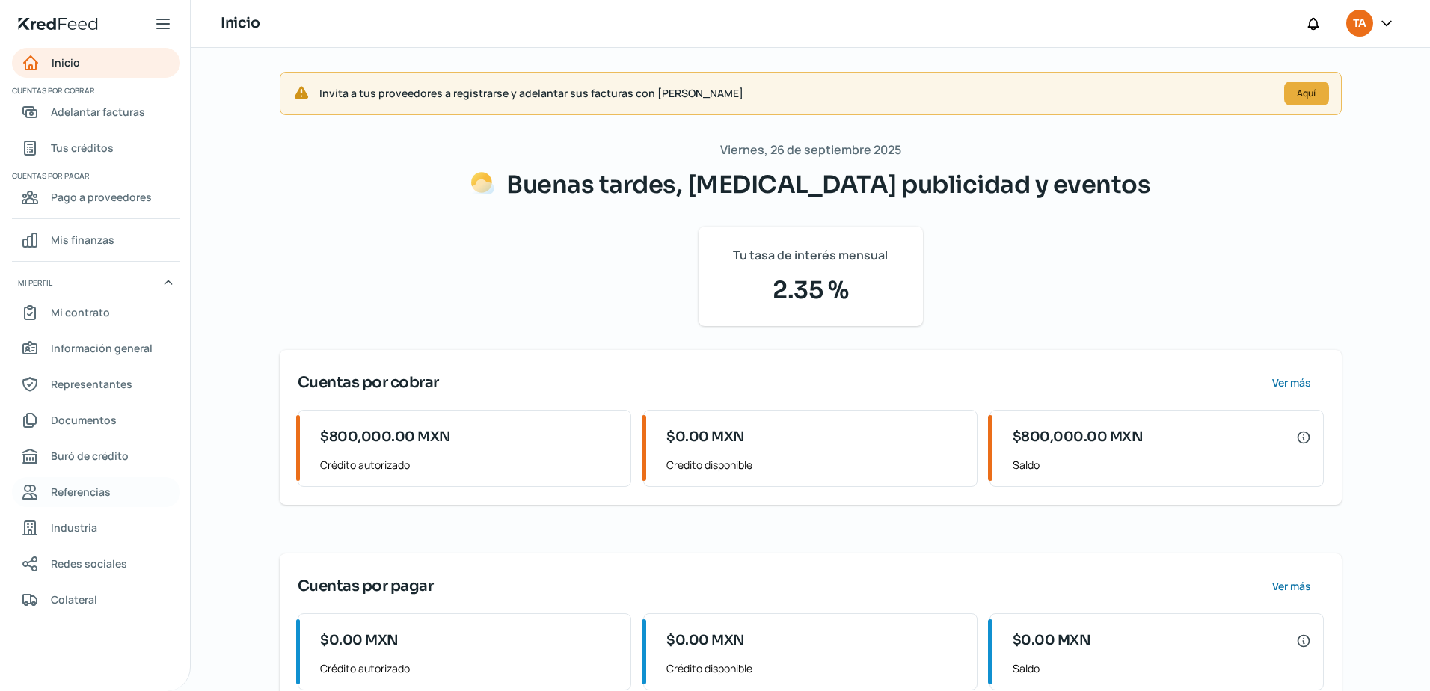
click at [104, 494] on span "Referencias" at bounding box center [81, 491] width 60 height 19
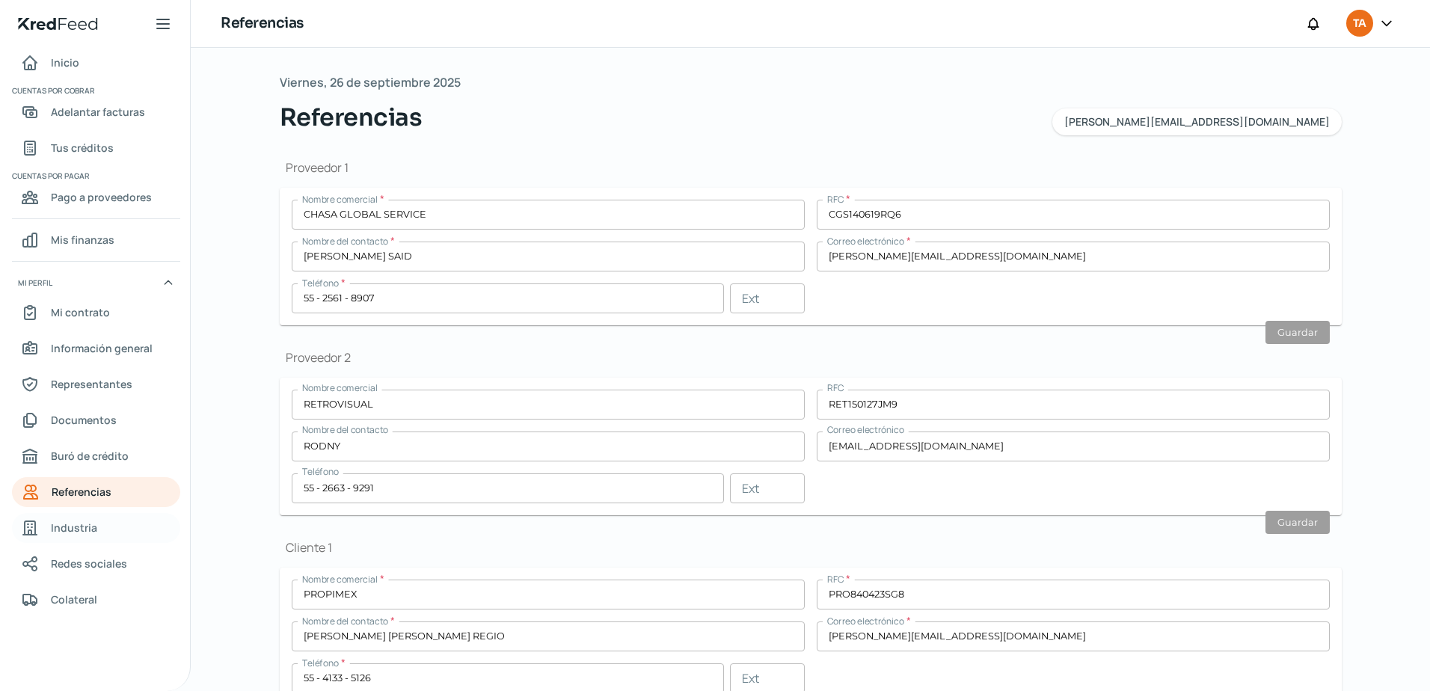
click at [99, 524] on link "Industria" at bounding box center [96, 528] width 168 height 30
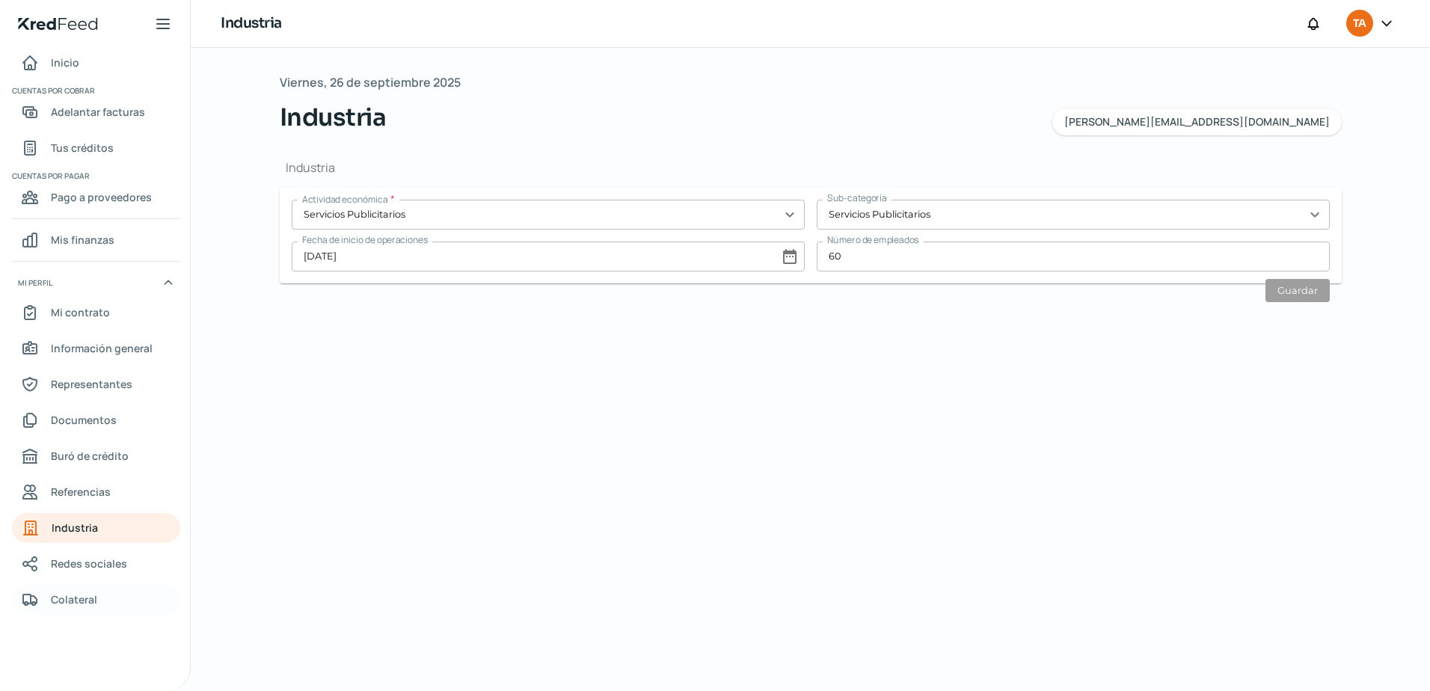
click at [91, 597] on span "Colateral" at bounding box center [74, 599] width 46 height 19
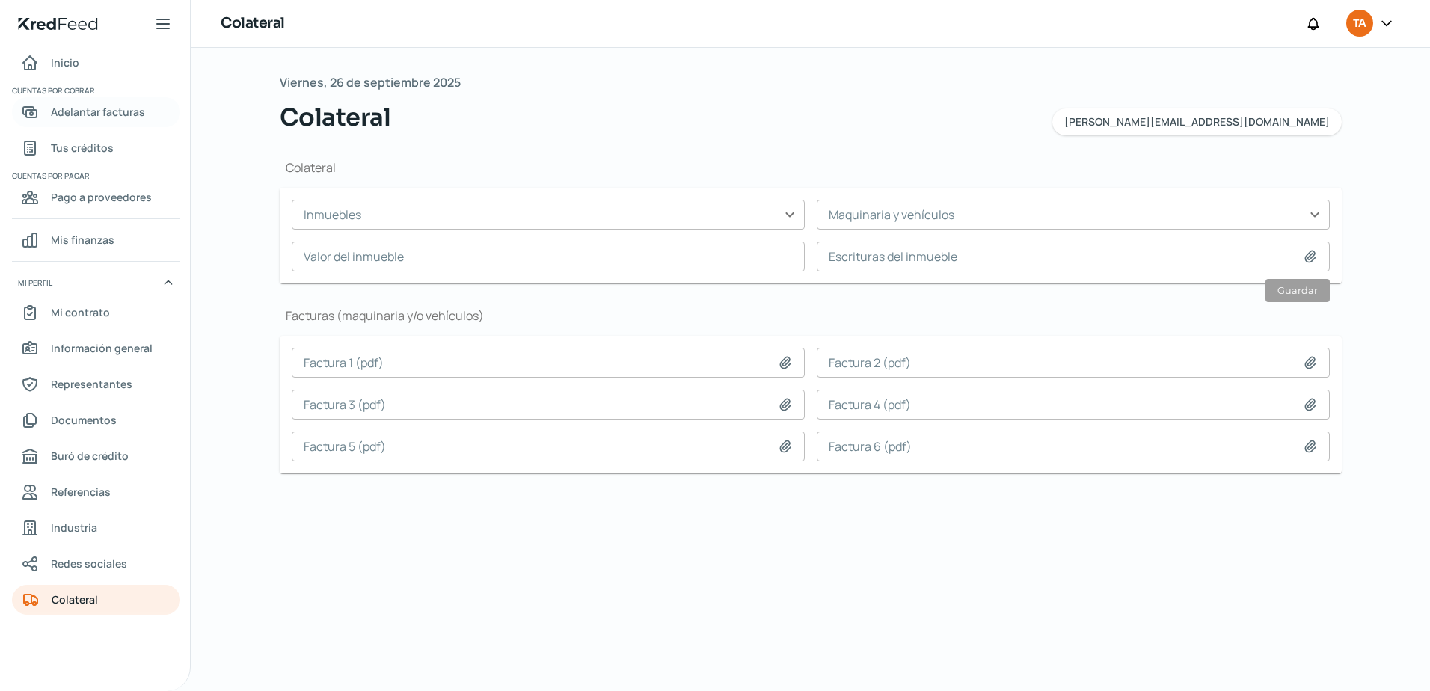
click at [70, 103] on span "Adelantar facturas" at bounding box center [98, 111] width 94 height 19
